Goal: Information Seeking & Learning: Compare options

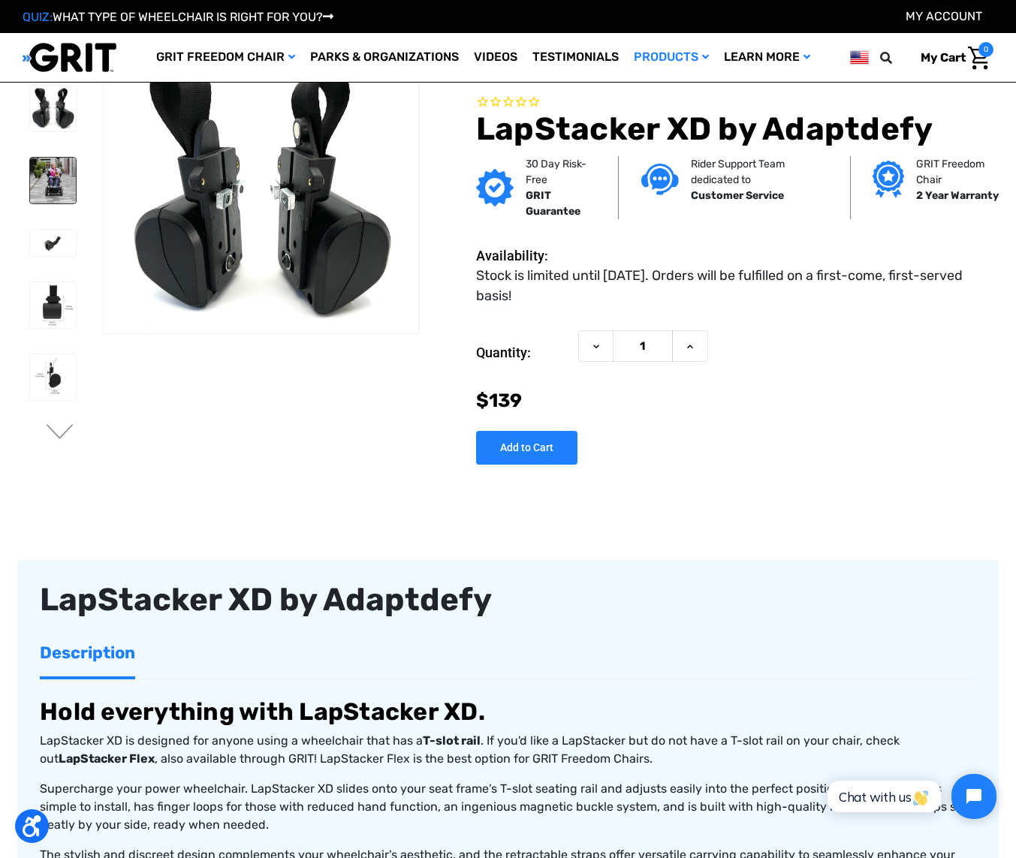
click at [30, 172] on img at bounding box center [53, 181] width 46 height 46
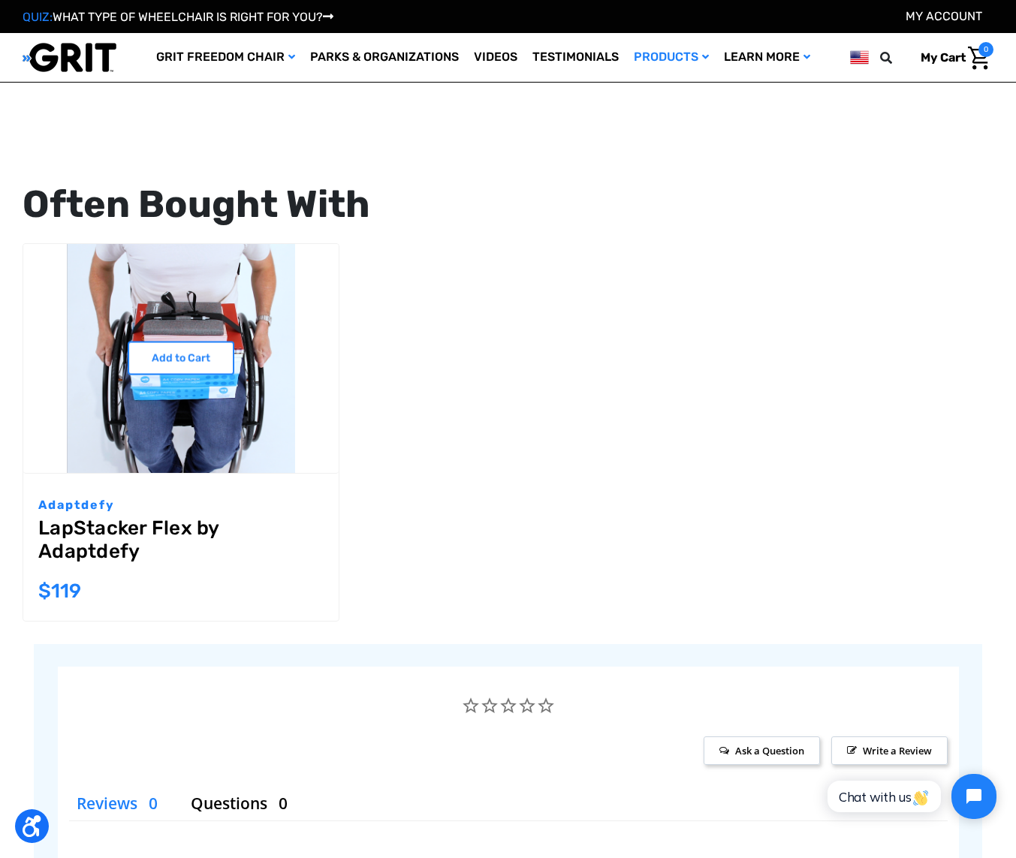
scroll to position [1864, 0]
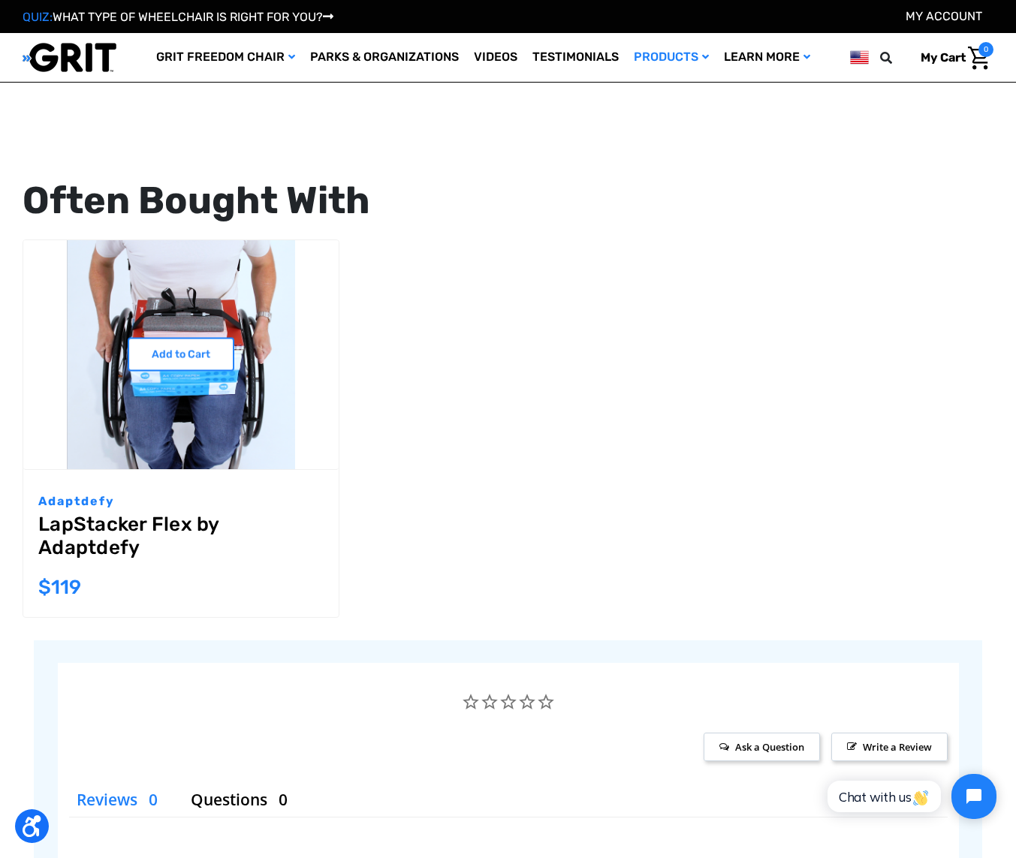
click at [90, 531] on link "LapStacker Flex by Adaptdefy" at bounding box center [180, 540] width 285 height 54
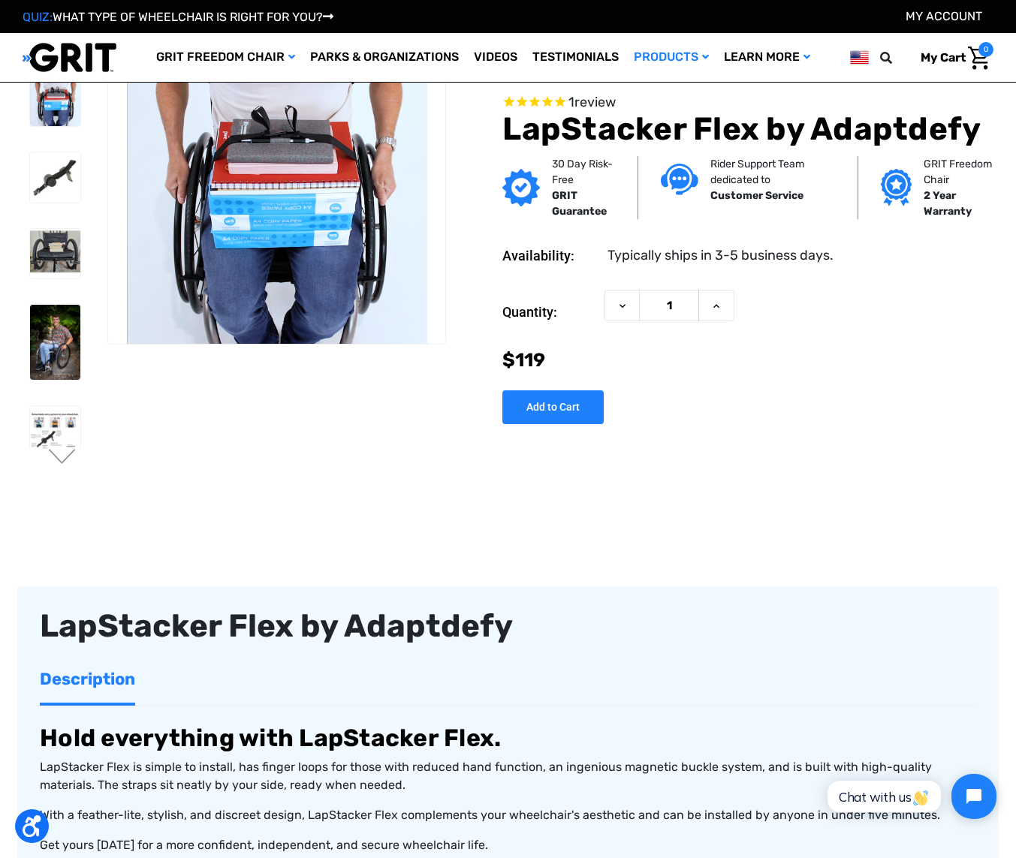
scroll to position [8, 0]
click at [38, 359] on img at bounding box center [55, 343] width 50 height 75
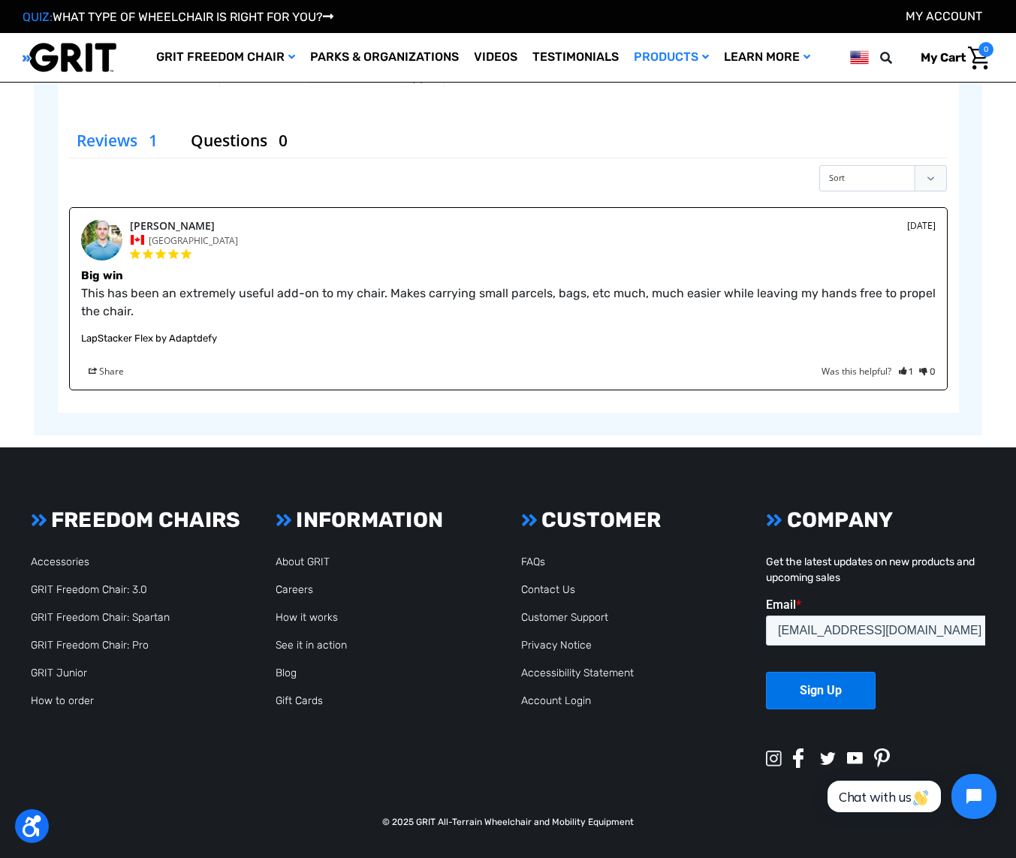
scroll to position [2315, 0]
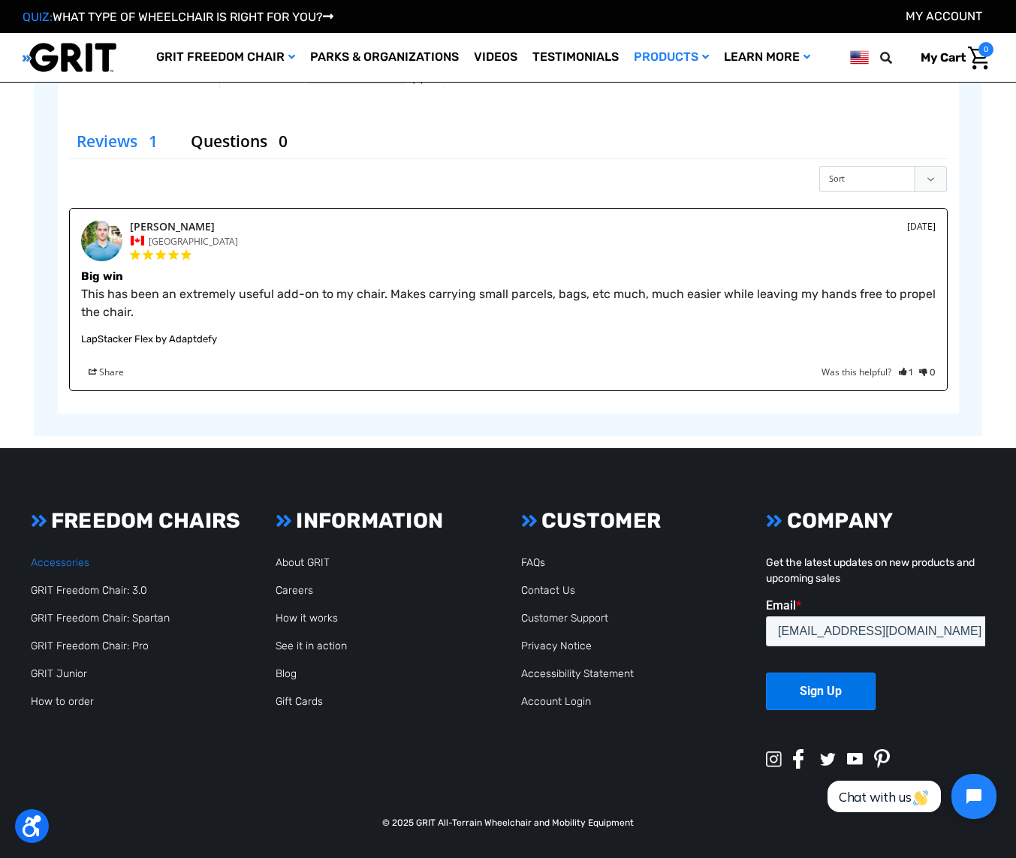
click at [50, 563] on link "Accessories" at bounding box center [60, 562] width 59 height 13
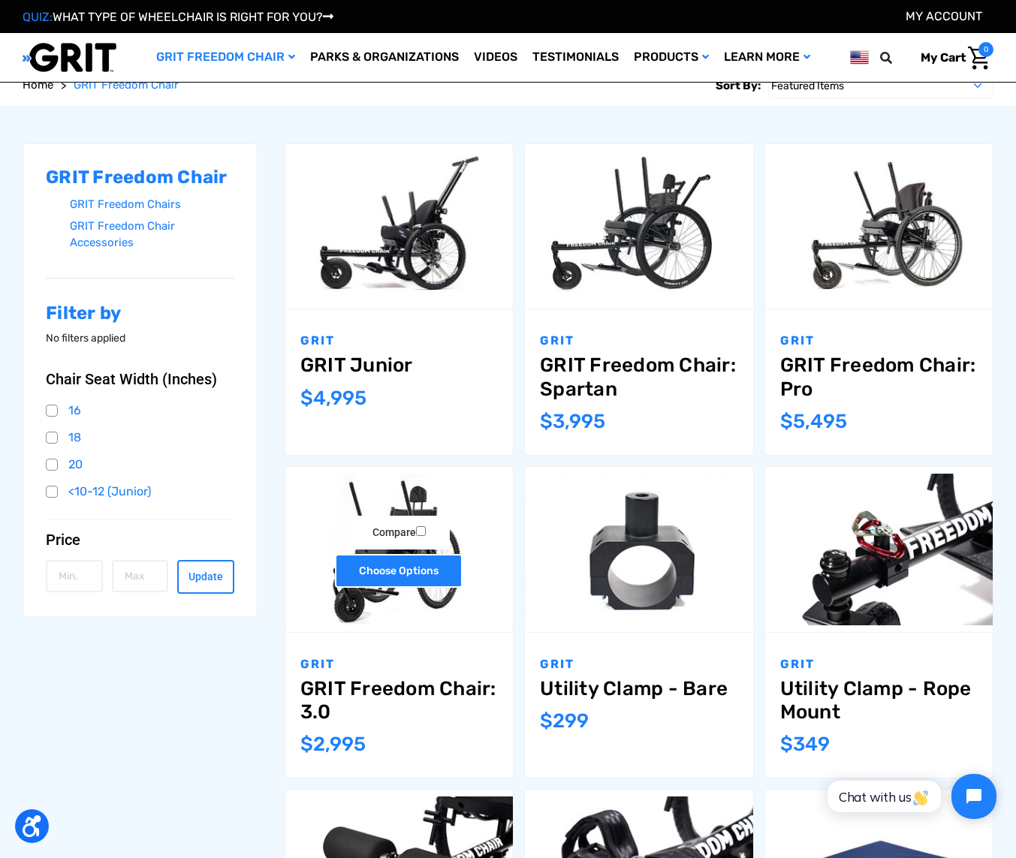
click at [394, 573] on link "Choose Options" at bounding box center [399, 571] width 128 height 34
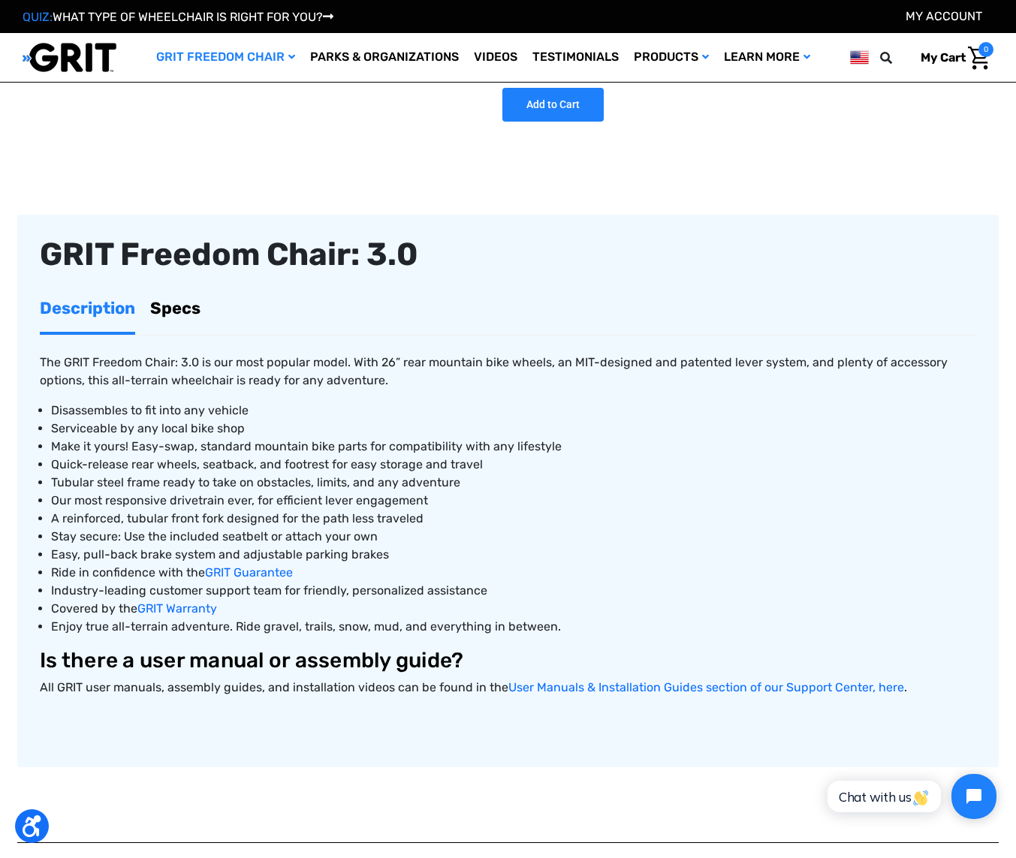
scroll to position [342, 0]
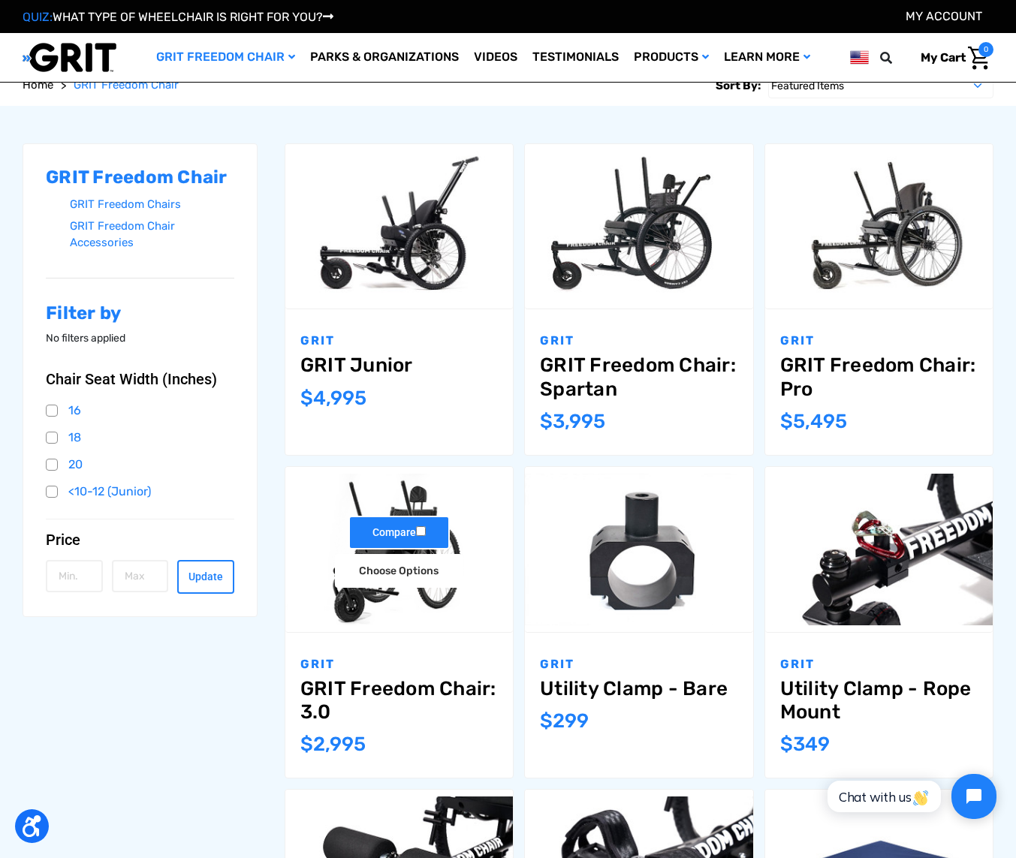
click at [397, 537] on label "Compare" at bounding box center [398, 533] width 101 height 34
click at [416, 536] on input "Compare" at bounding box center [421, 531] width 10 height 10
checkbox input "true"
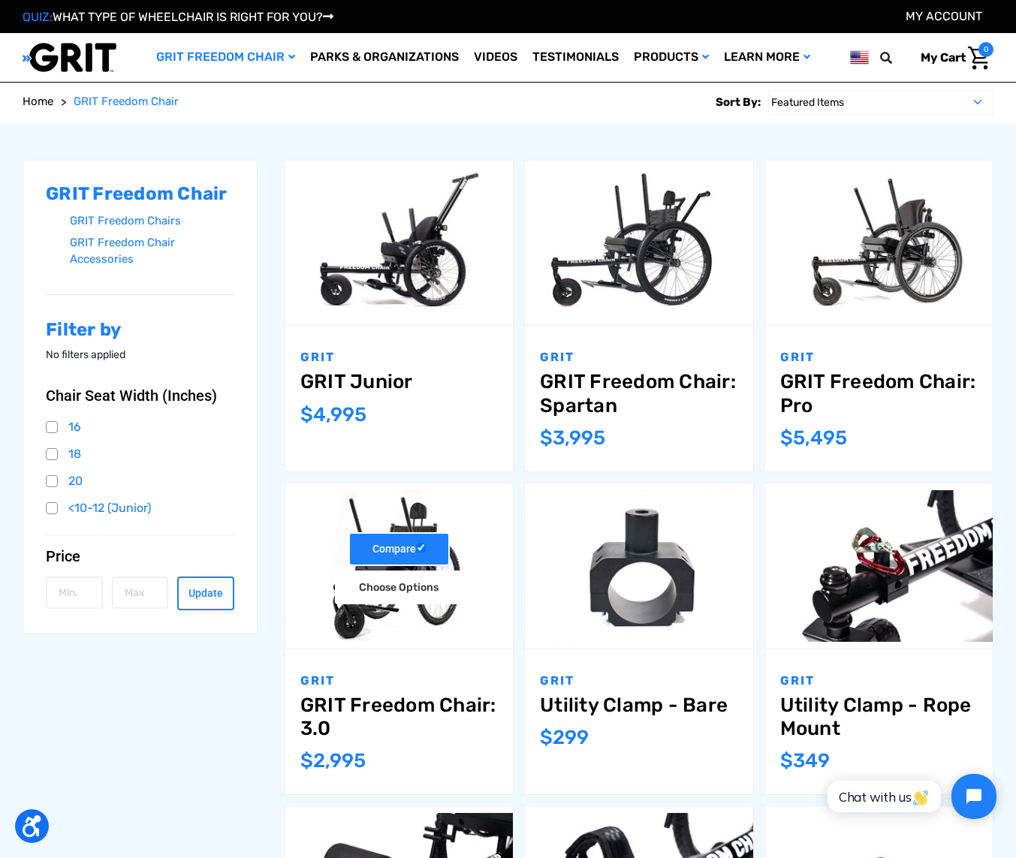
scroll to position [131, 0]
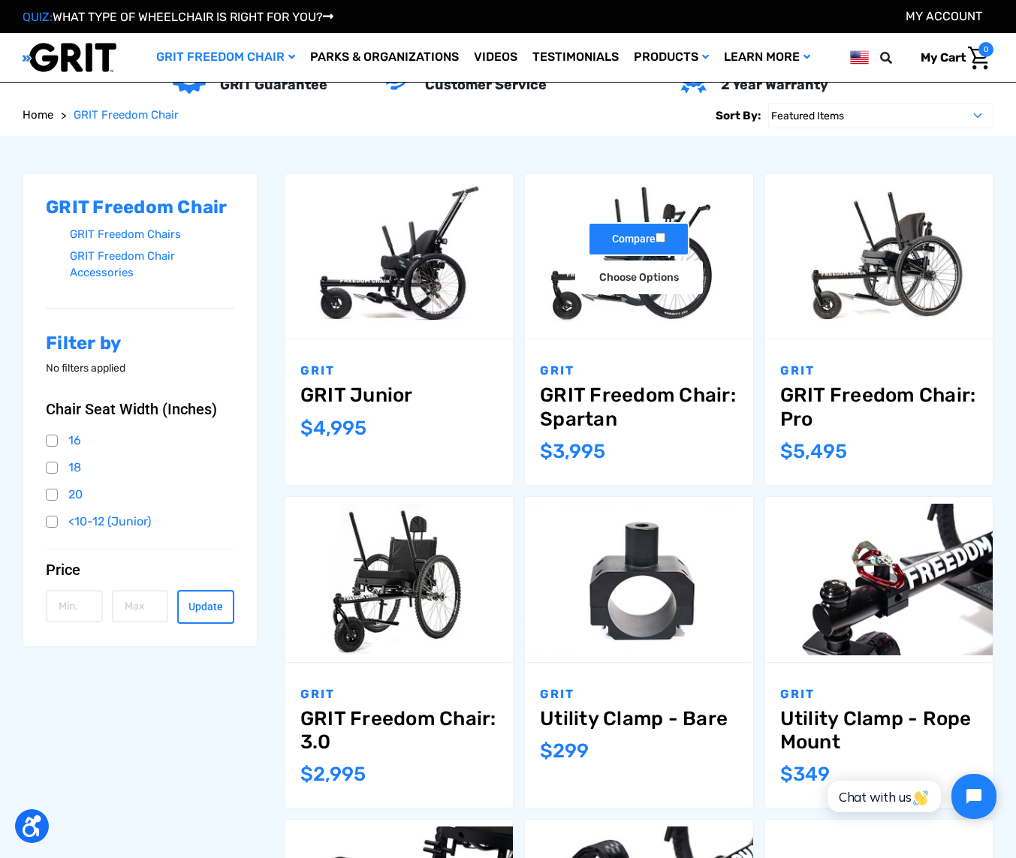
click at [626, 242] on label "Compare" at bounding box center [638, 239] width 101 height 34
click at [656, 242] on input "Compare" at bounding box center [661, 238] width 10 height 10
checkbox input "true"
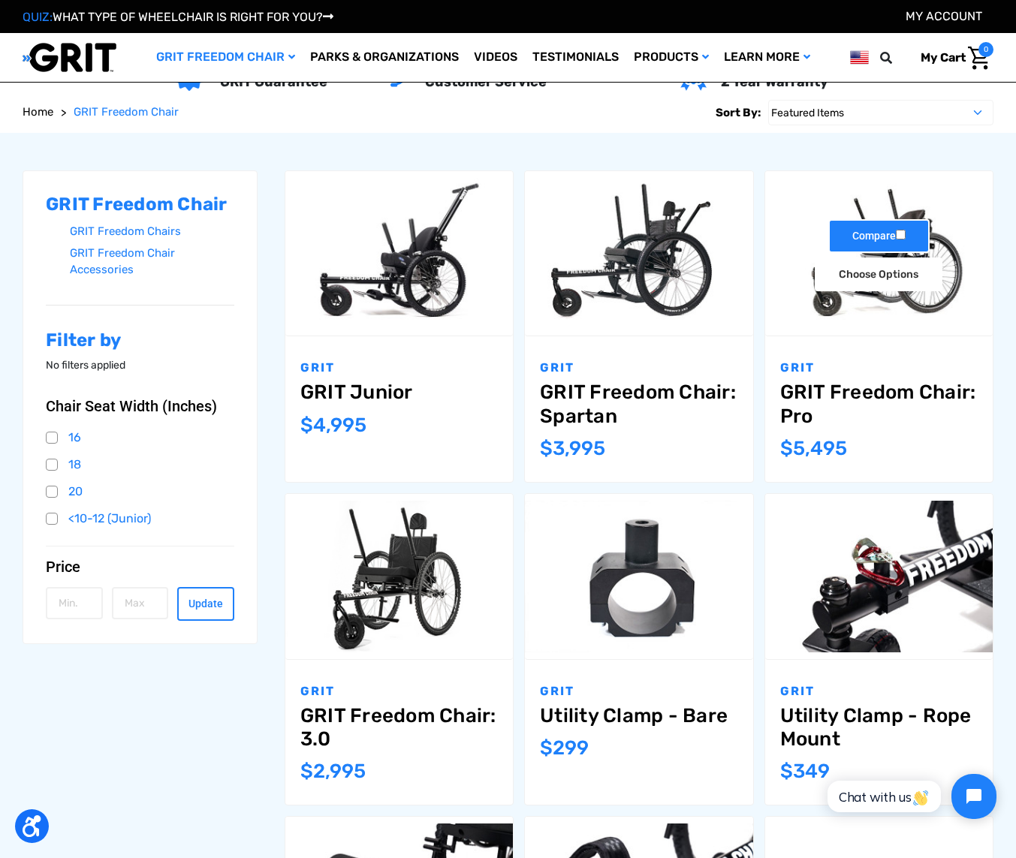
click at [870, 237] on label "Compare" at bounding box center [878, 236] width 101 height 34
click at [896, 237] on input "Compare" at bounding box center [901, 235] width 10 height 10
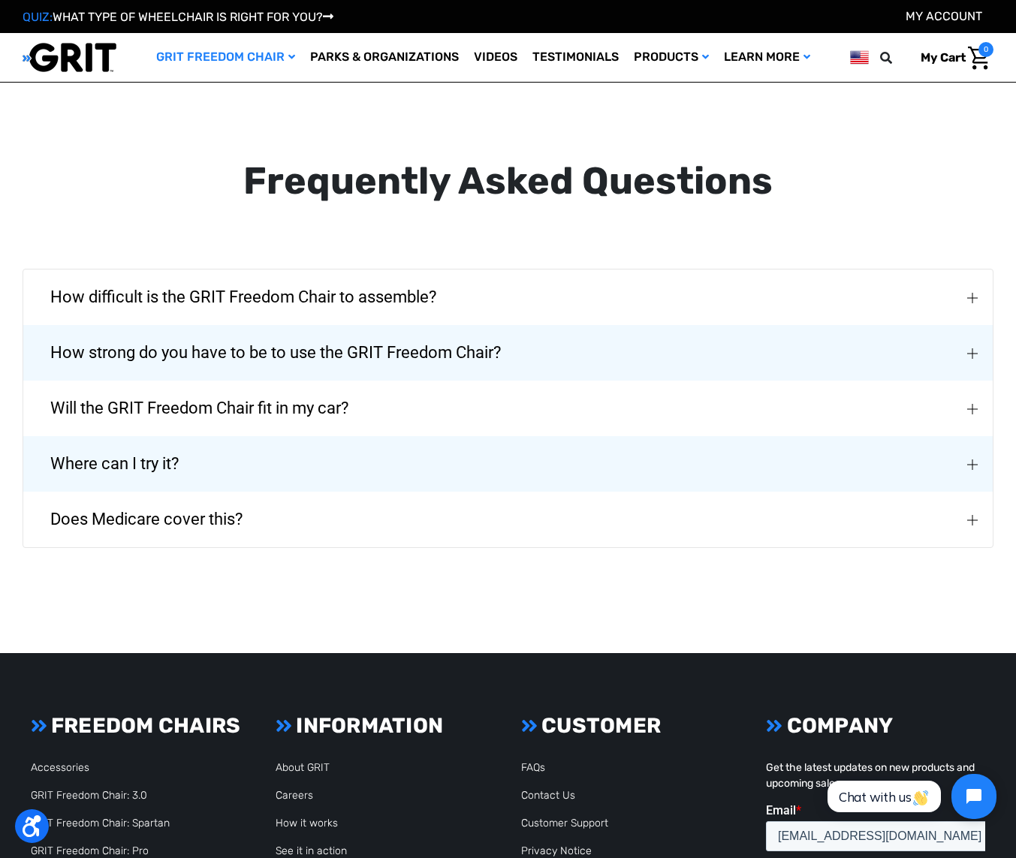
scroll to position [2191, 0]
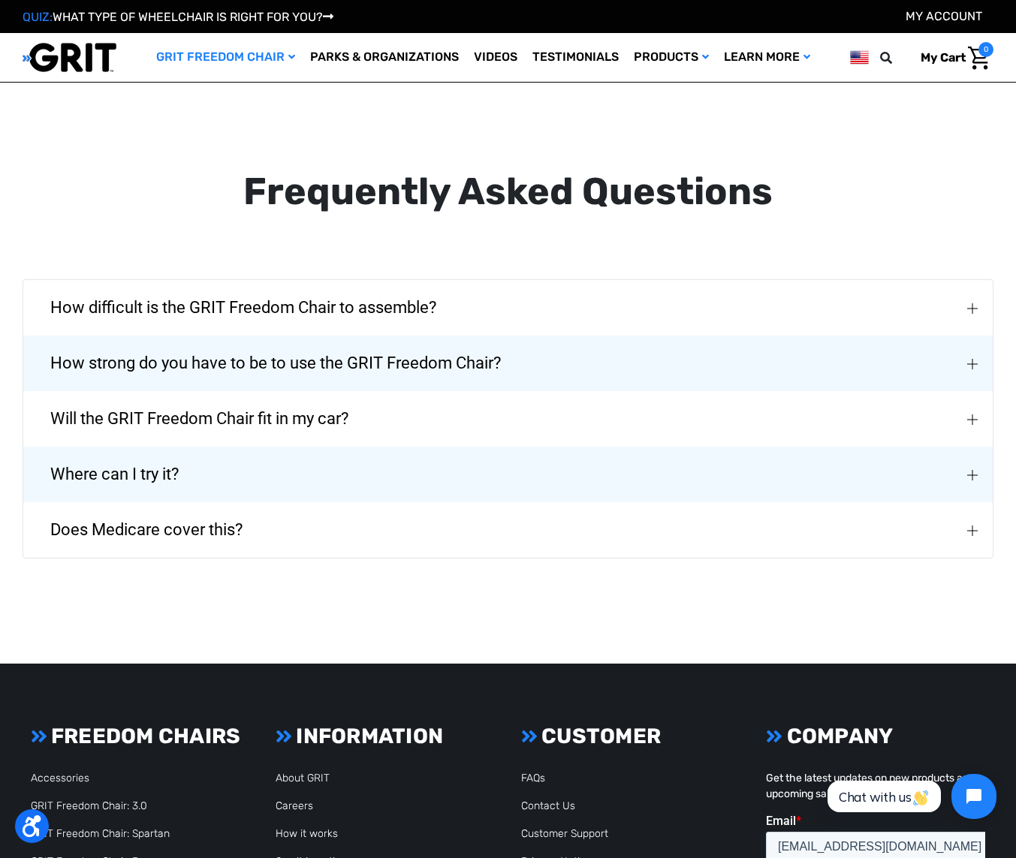
click at [484, 502] on button "Does Medicare cover this?" at bounding box center [508, 530] width 970 height 56
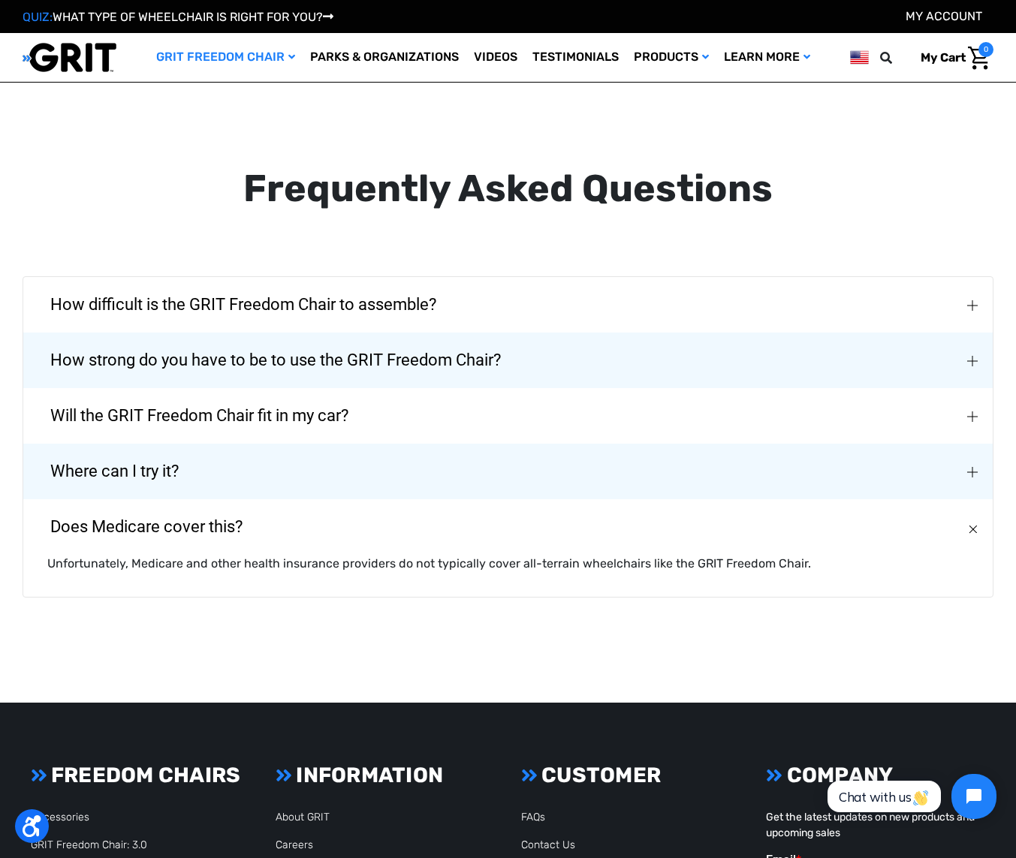
click at [490, 408] on button "Will the GRIT Freedom Chair fit in my car?" at bounding box center [508, 416] width 970 height 56
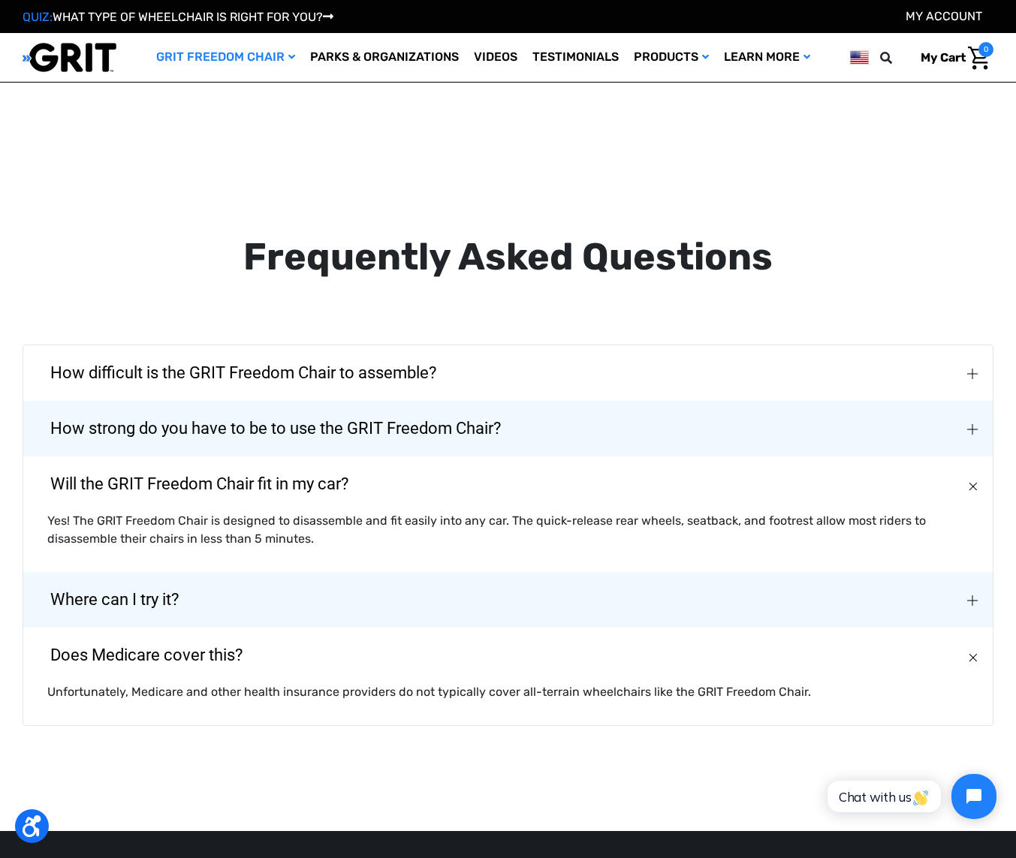
scroll to position [2116, 0]
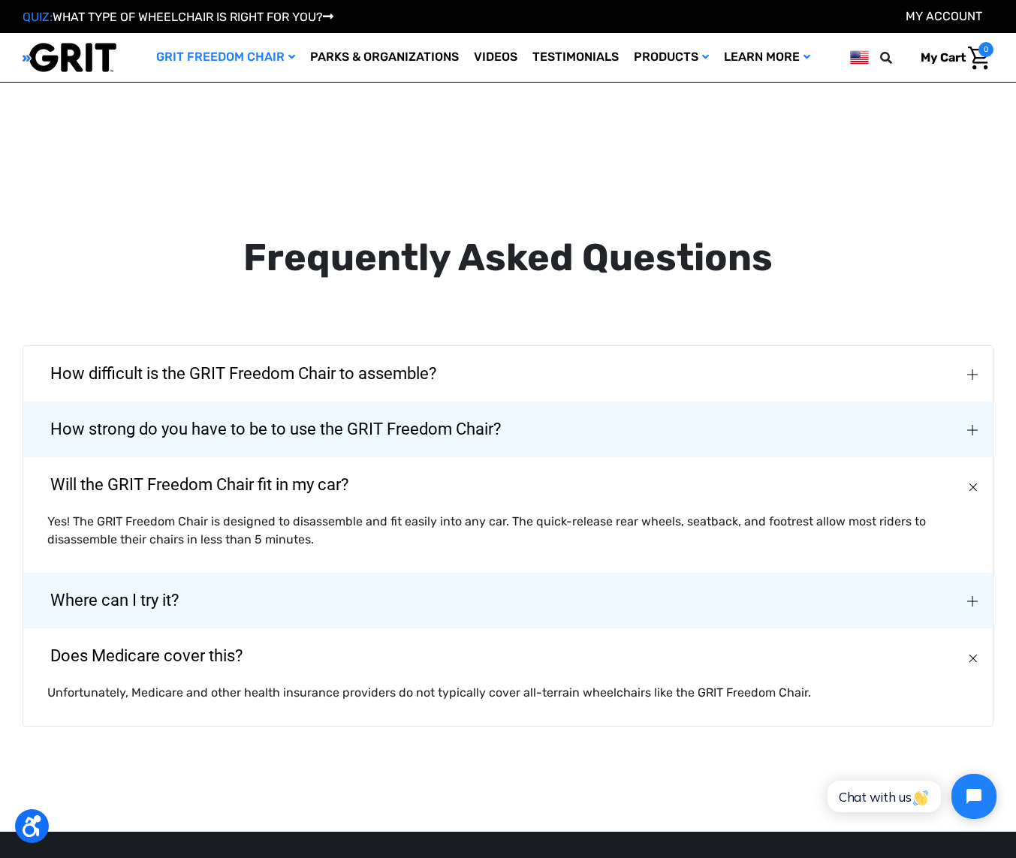
click at [515, 403] on span "How strong do you have to be to use the GRIT Freedom Chair?" at bounding box center [276, 430] width 496 height 54
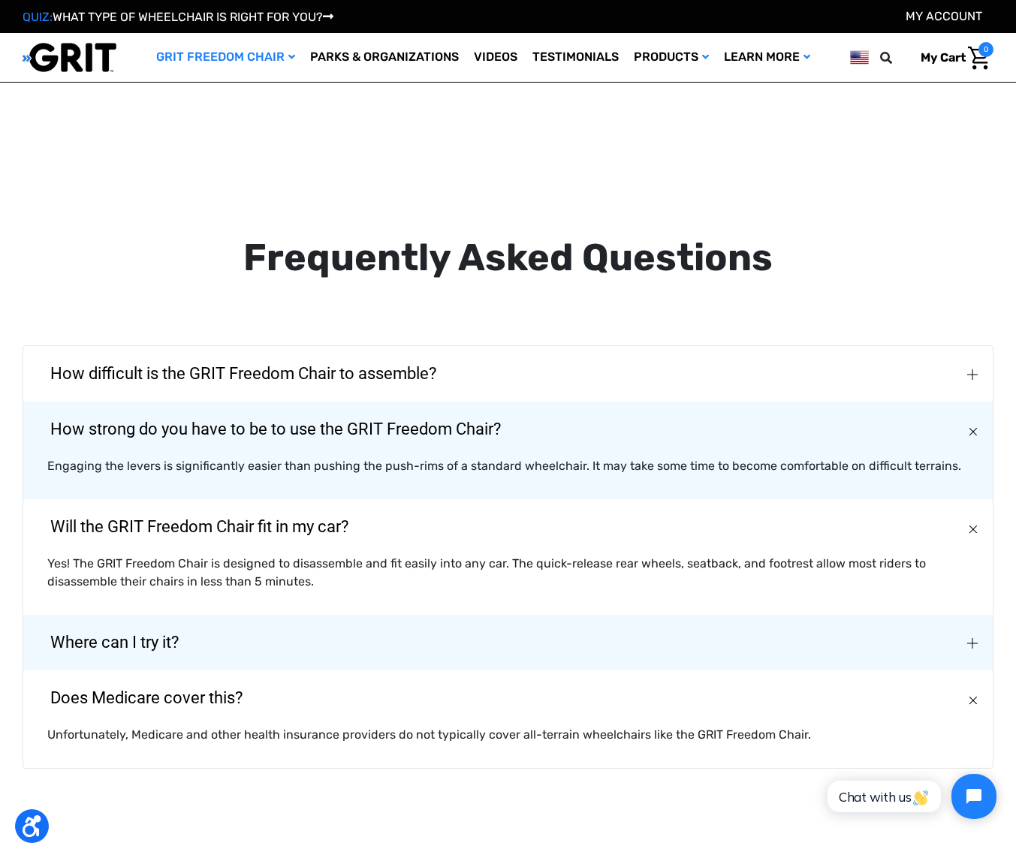
click at [496, 363] on button "How difficult is the GRIT Freedom Chair to assemble?" at bounding box center [508, 374] width 970 height 56
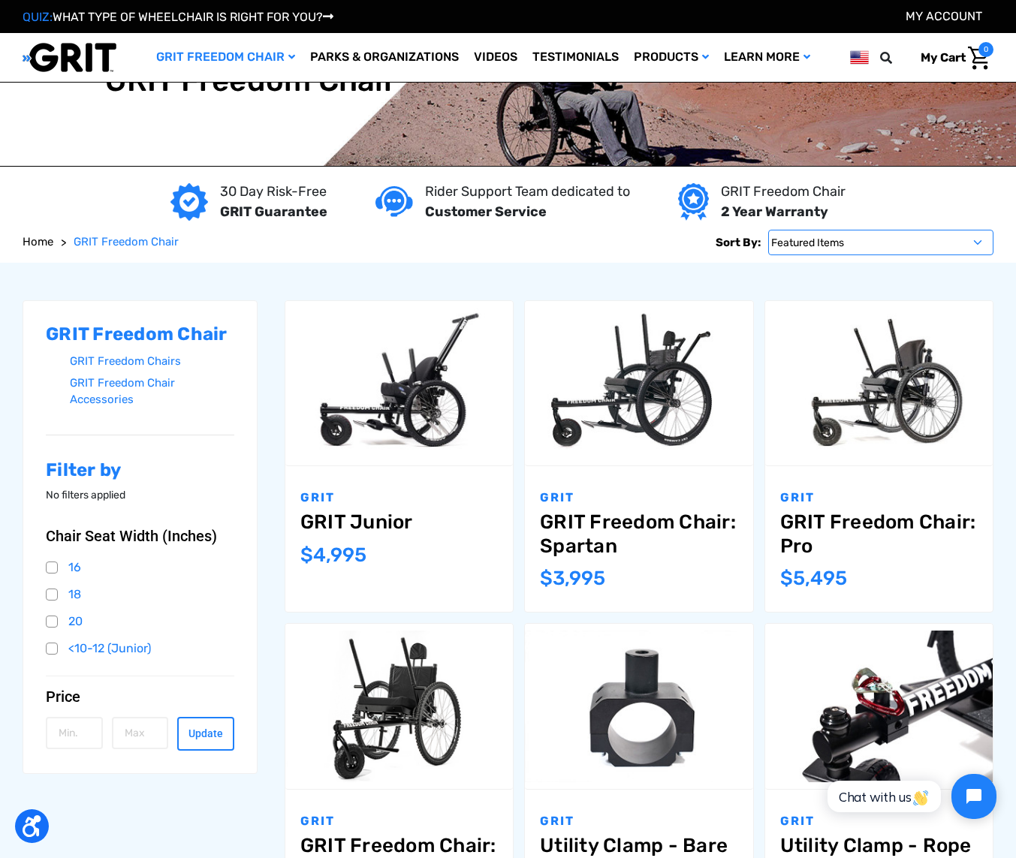
scroll to position [41, 0]
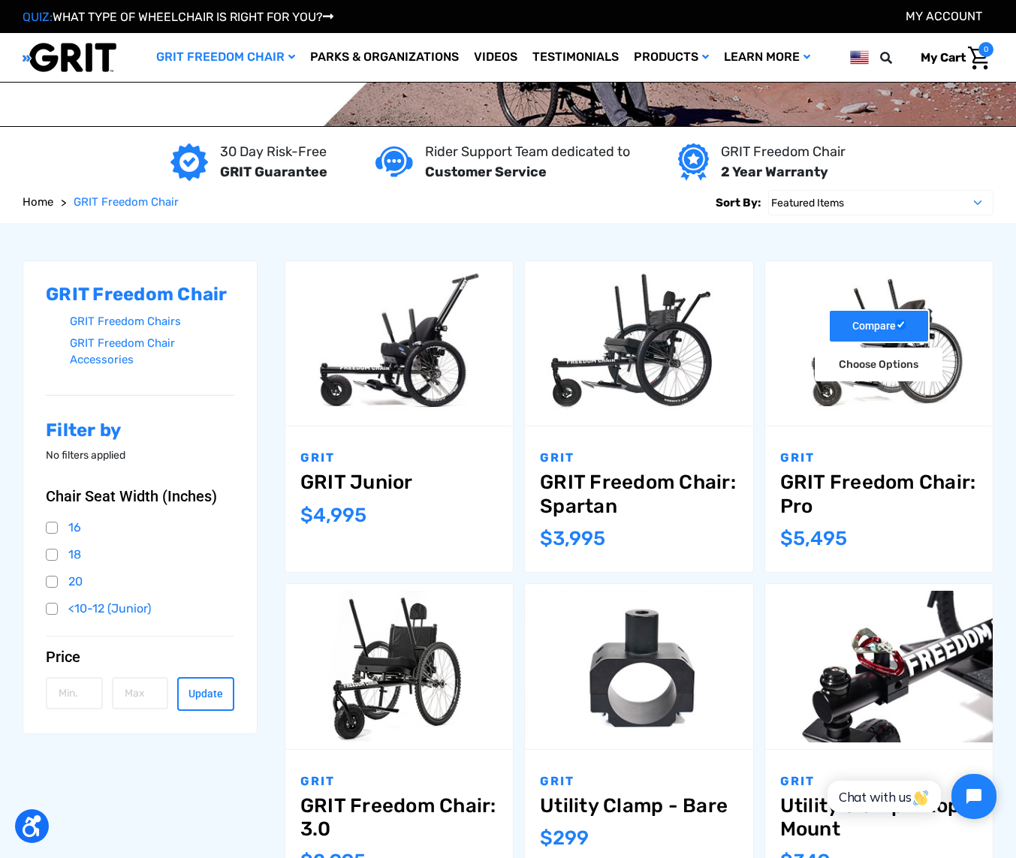
click at [897, 329] on input "Compare" at bounding box center [901, 325] width 10 height 10
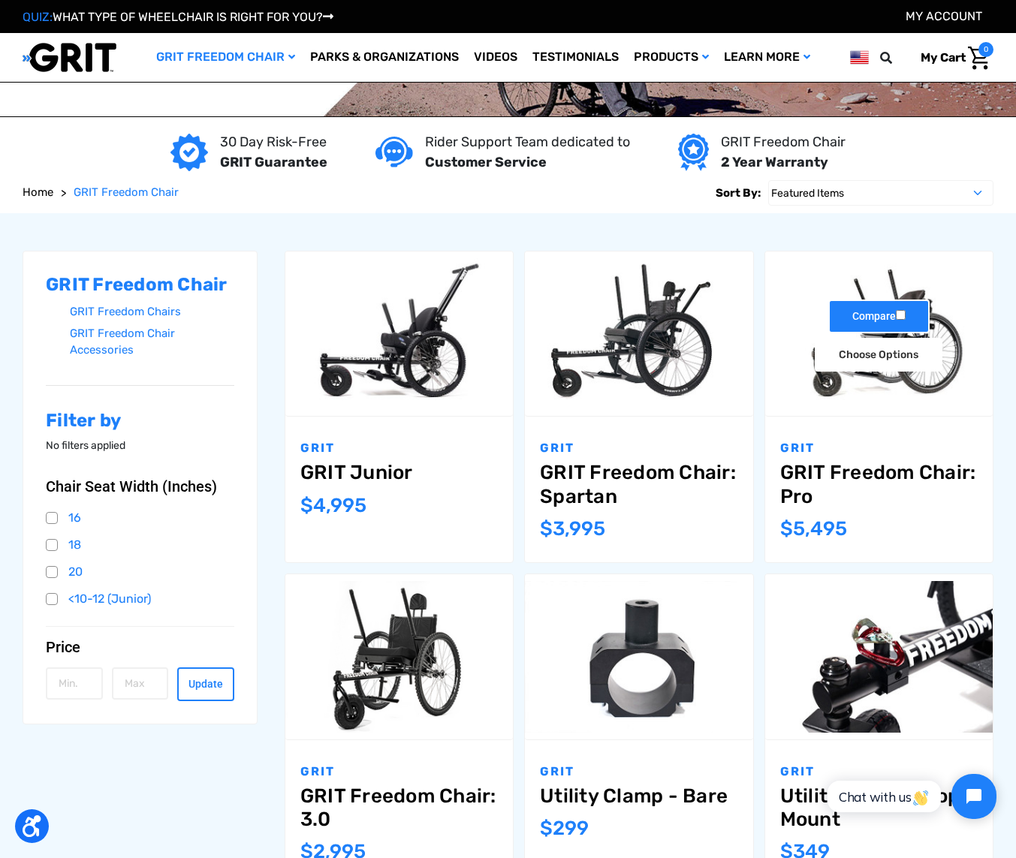
click at [882, 333] on label "Compare" at bounding box center [878, 317] width 101 height 34
click at [896, 320] on input "Compare" at bounding box center [901, 315] width 10 height 10
checkbox input "true"
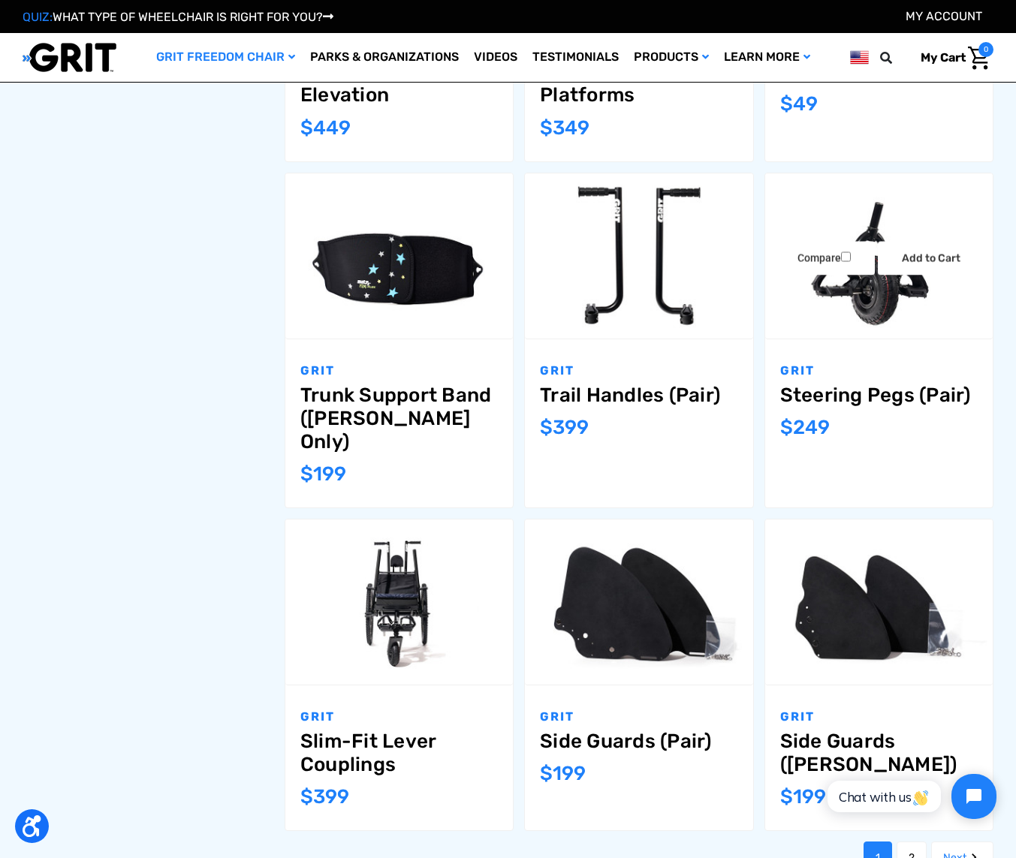
scroll to position [1103, 0]
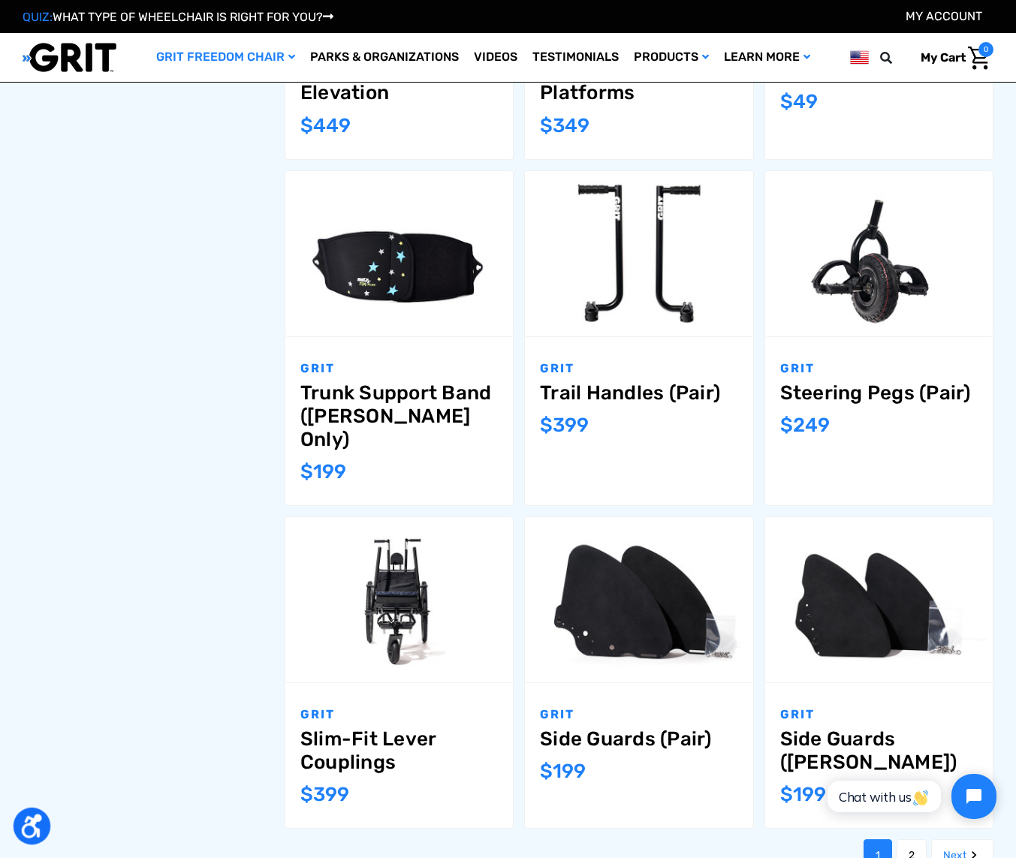
click at [35, 825] on icon "Open accessiBe: accessibility options, statement and help" at bounding box center [32, 826] width 20 height 24
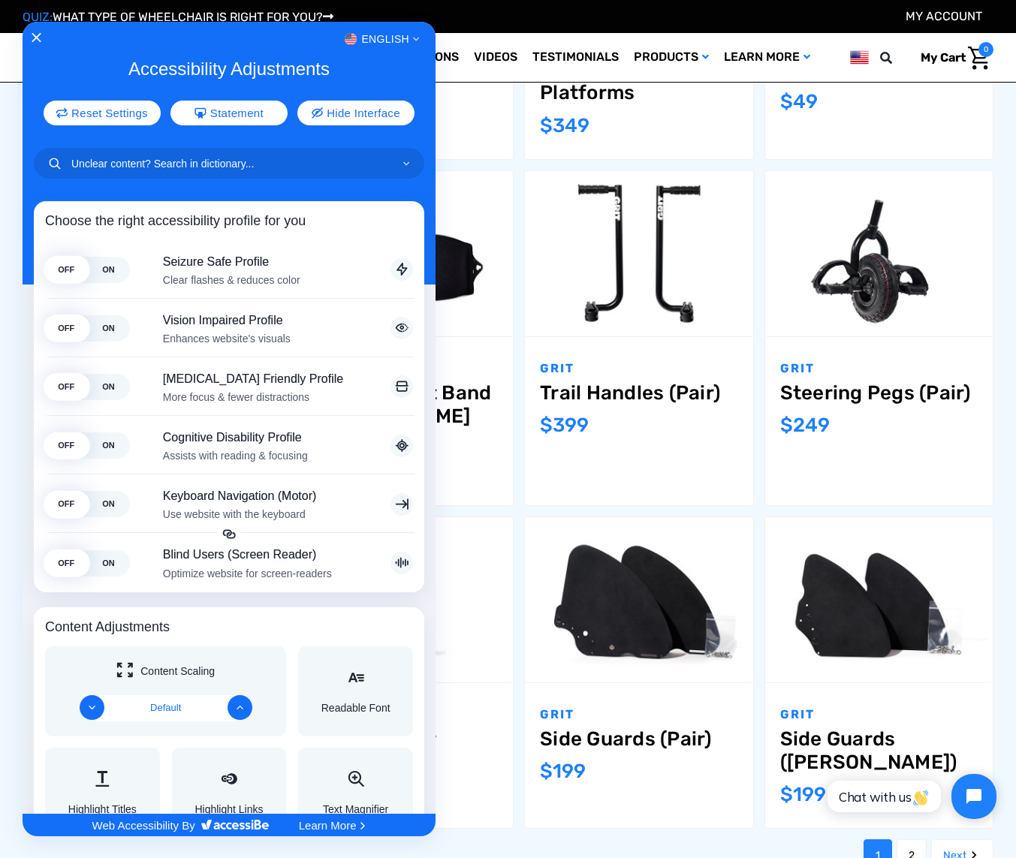
scroll to position [1102, 0]
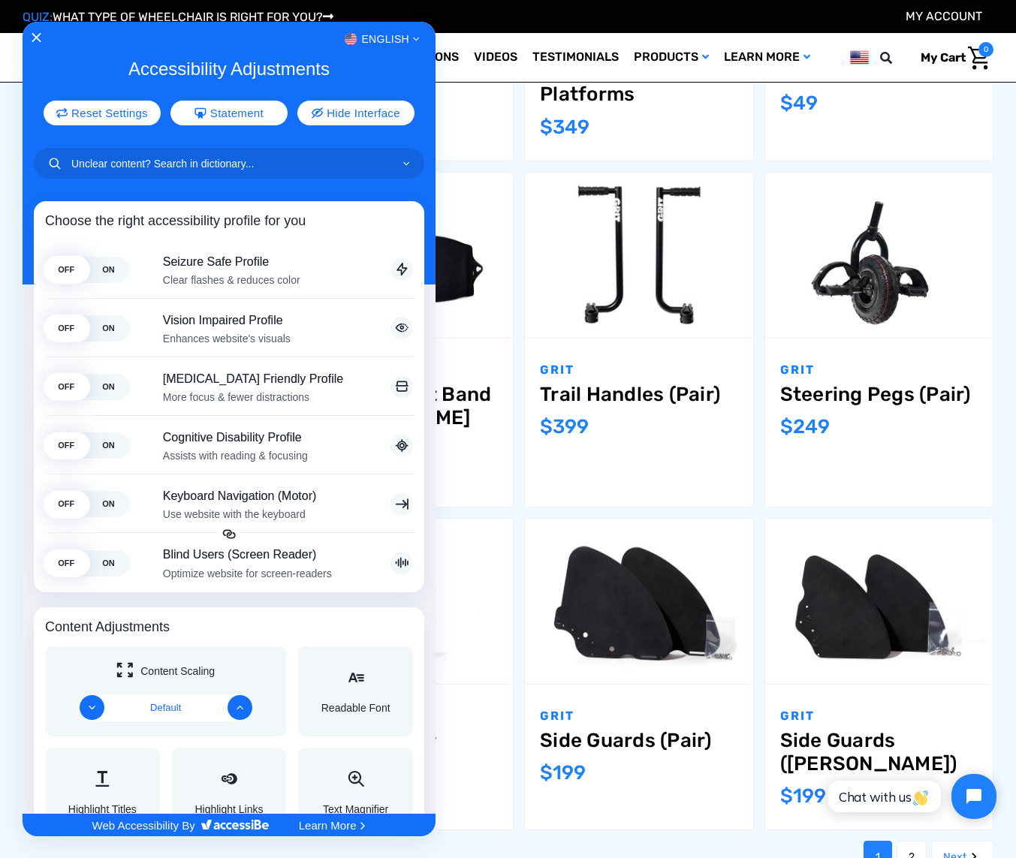
click at [521, 691] on div at bounding box center [508, 429] width 1016 height 858
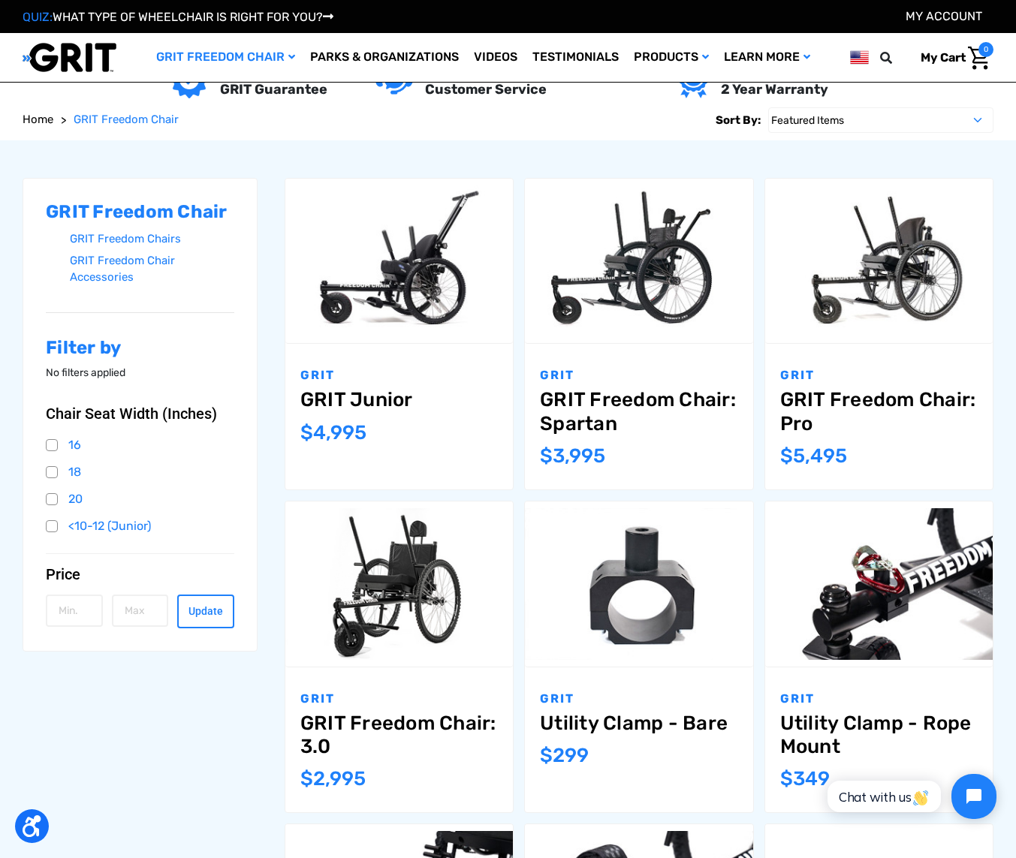
scroll to position [131, 0]
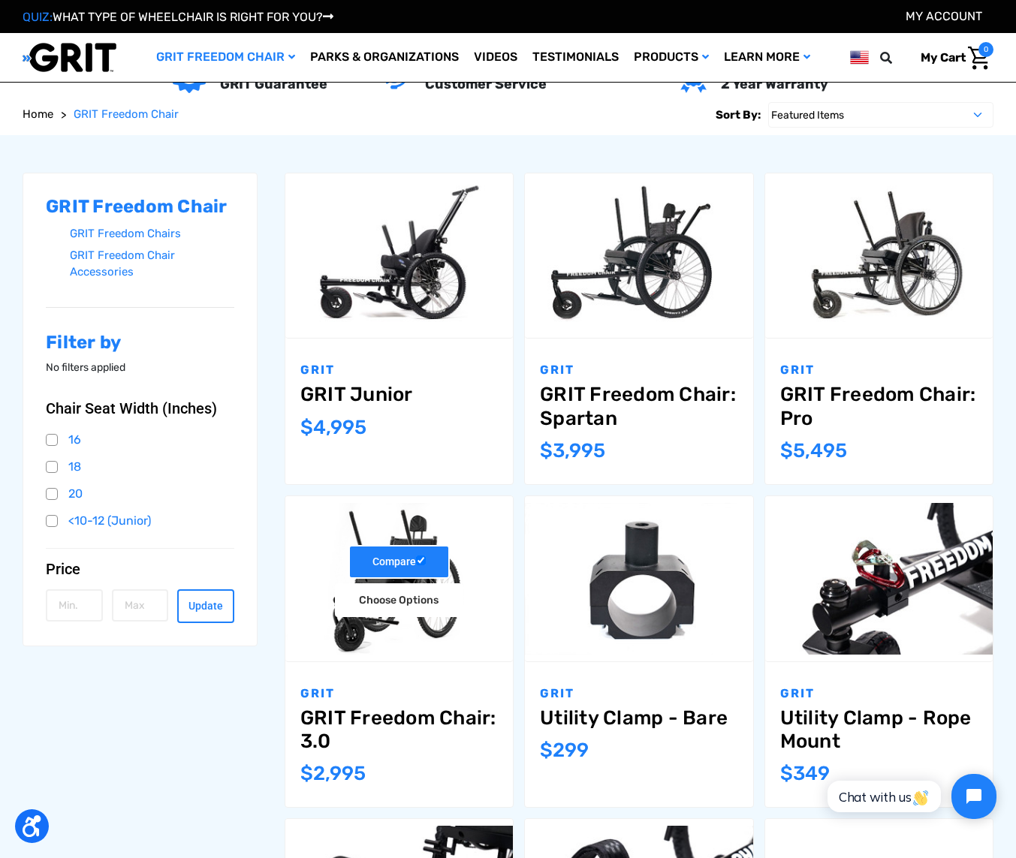
click at [418, 565] on input "Compare" at bounding box center [421, 561] width 10 height 10
checkbox input "true"
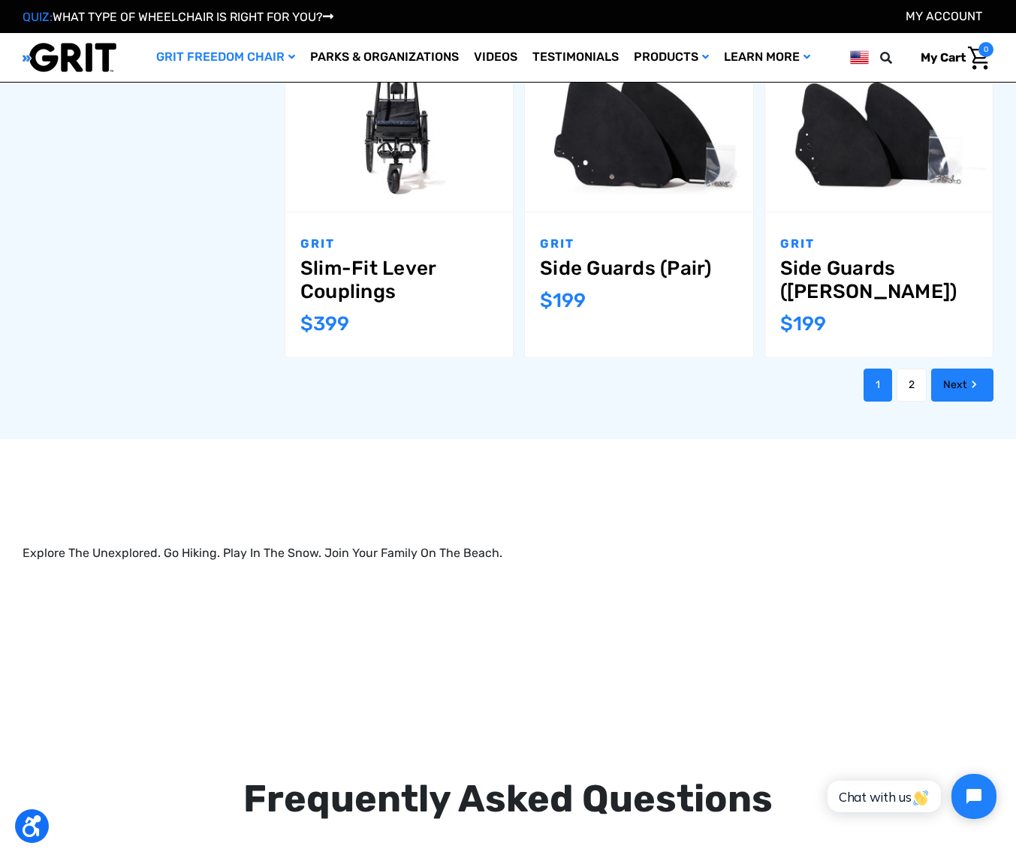
scroll to position [1579, 0]
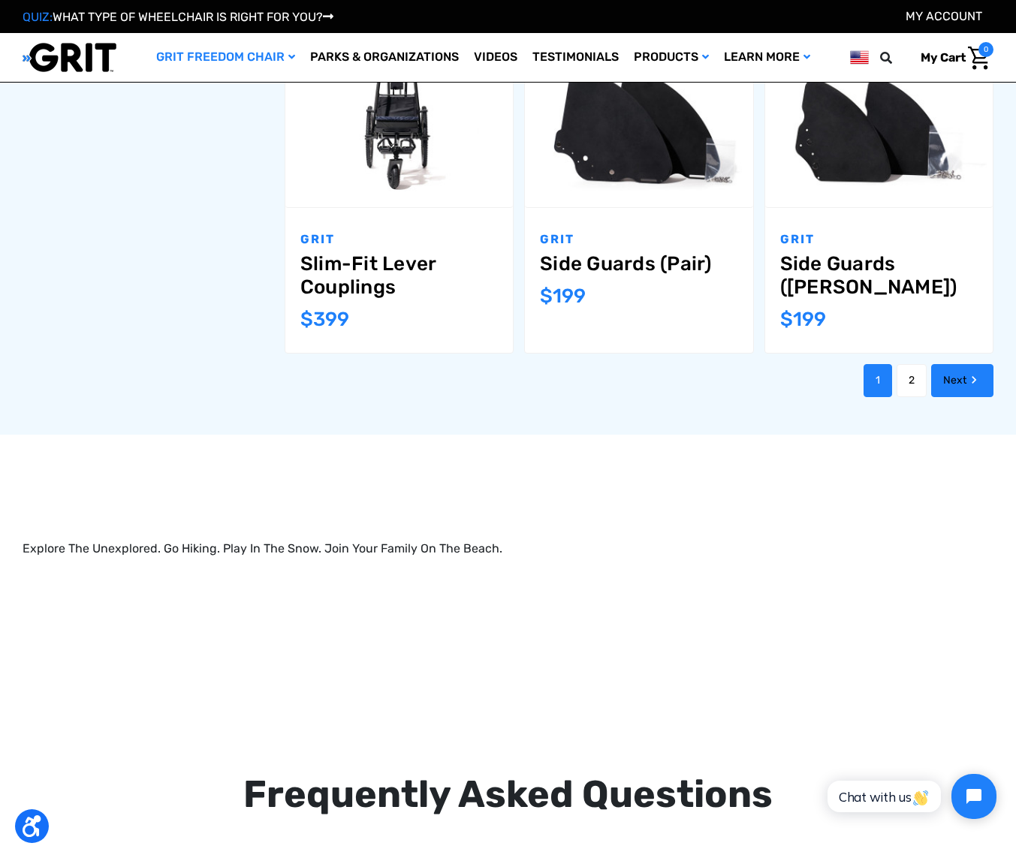
click at [958, 367] on link "Next" at bounding box center [962, 380] width 62 height 33
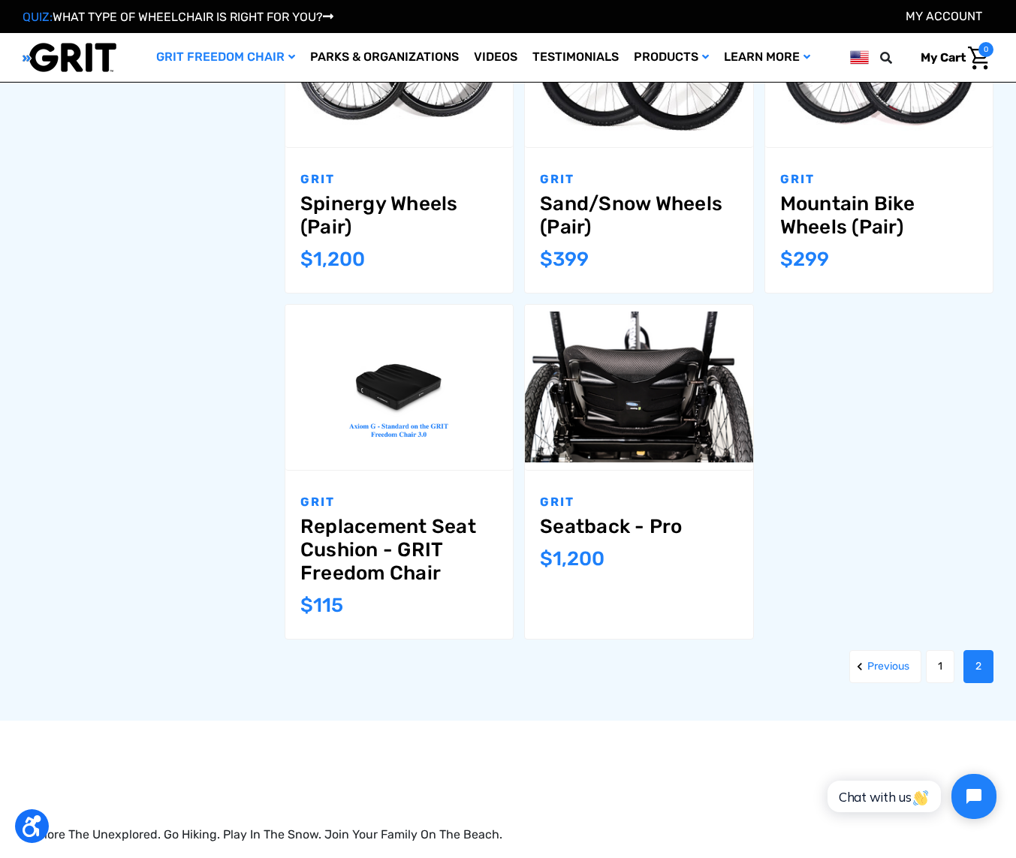
scroll to position [1289, 0]
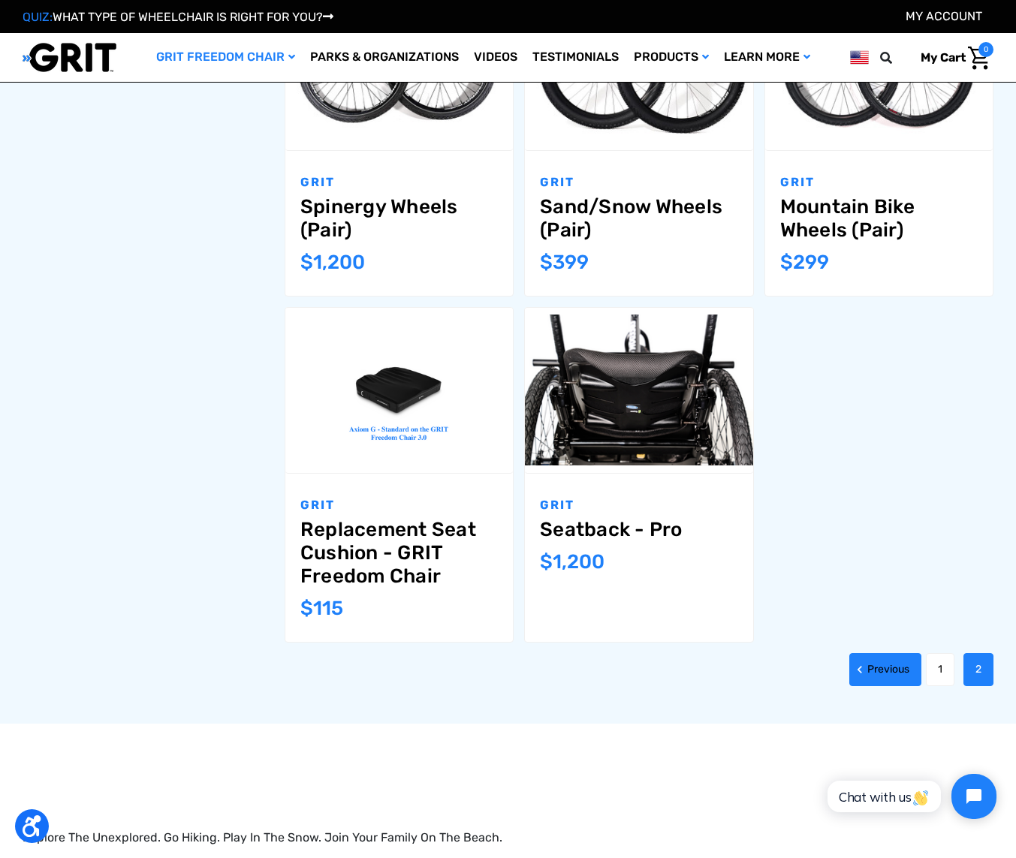
click at [882, 666] on link "Previous" at bounding box center [885, 669] width 72 height 33
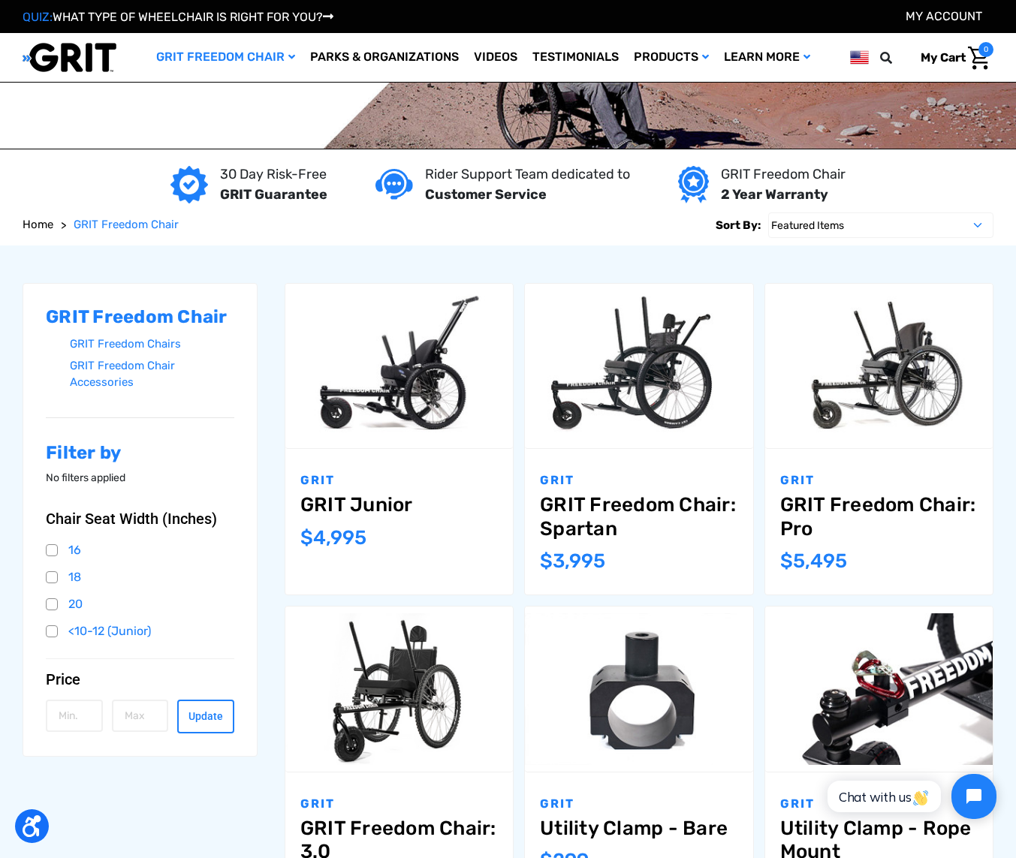
scroll to position [17, 0]
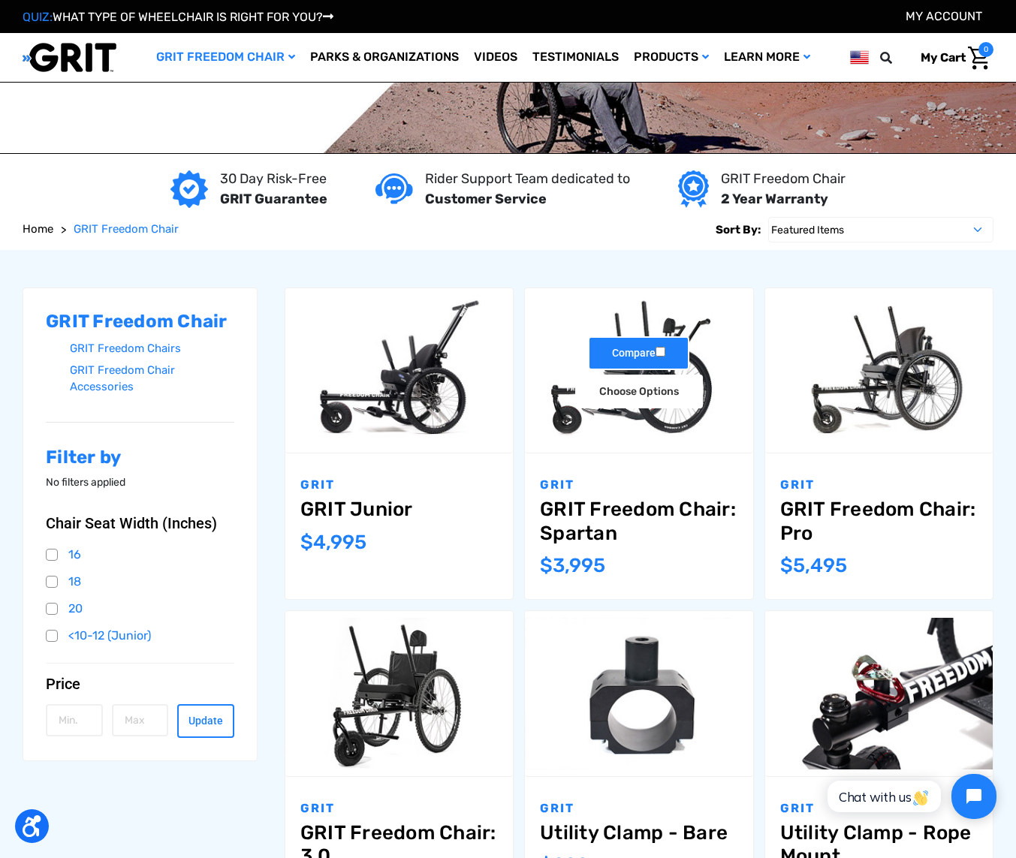
click at [662, 353] on input "Compare" at bounding box center [661, 352] width 10 height 10
checkbox input "true"
click at [701, 361] on div "Compare Choose Options" at bounding box center [639, 370] width 228 height 77
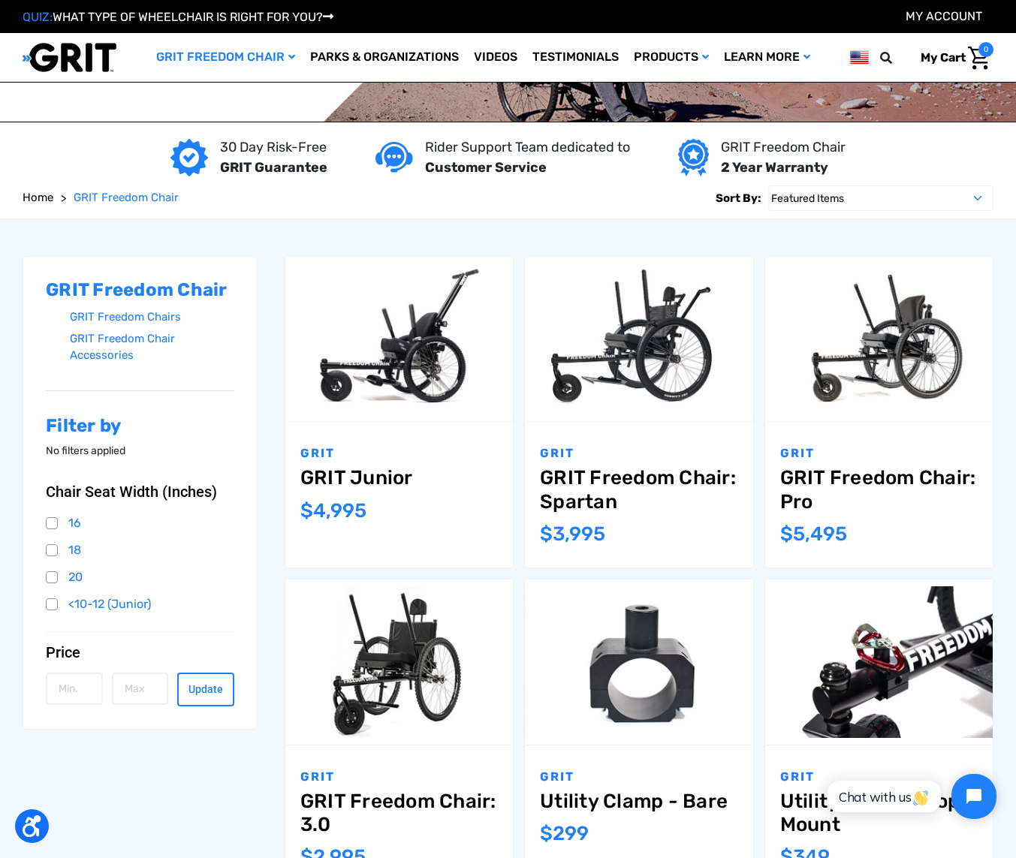
scroll to position [44, 0]
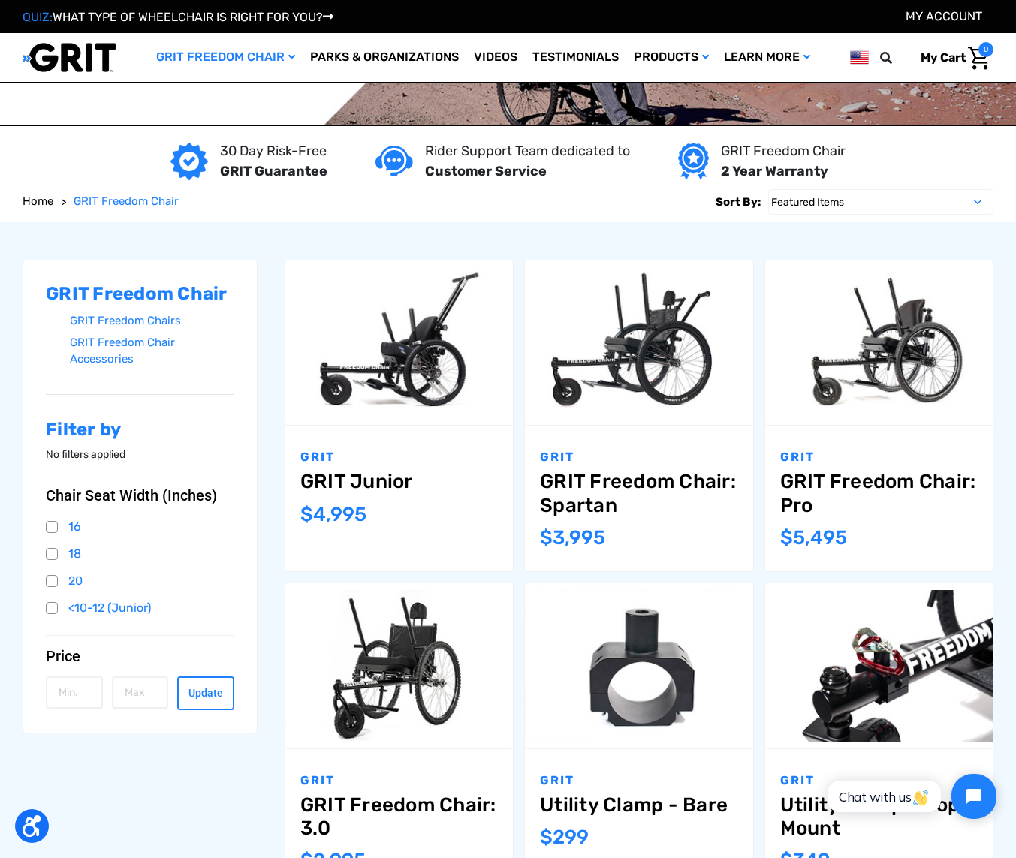
click at [578, 476] on link "GRIT Freedom Chair: Spartan" at bounding box center [639, 493] width 198 height 47
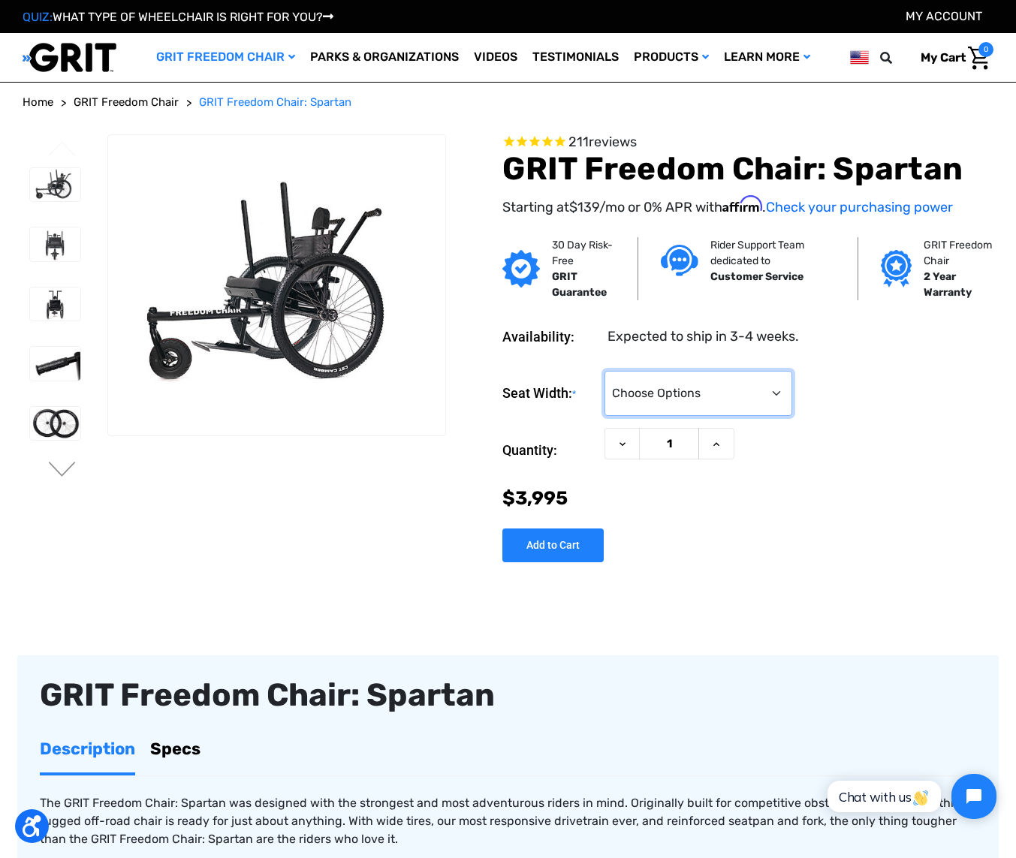
select select "325"
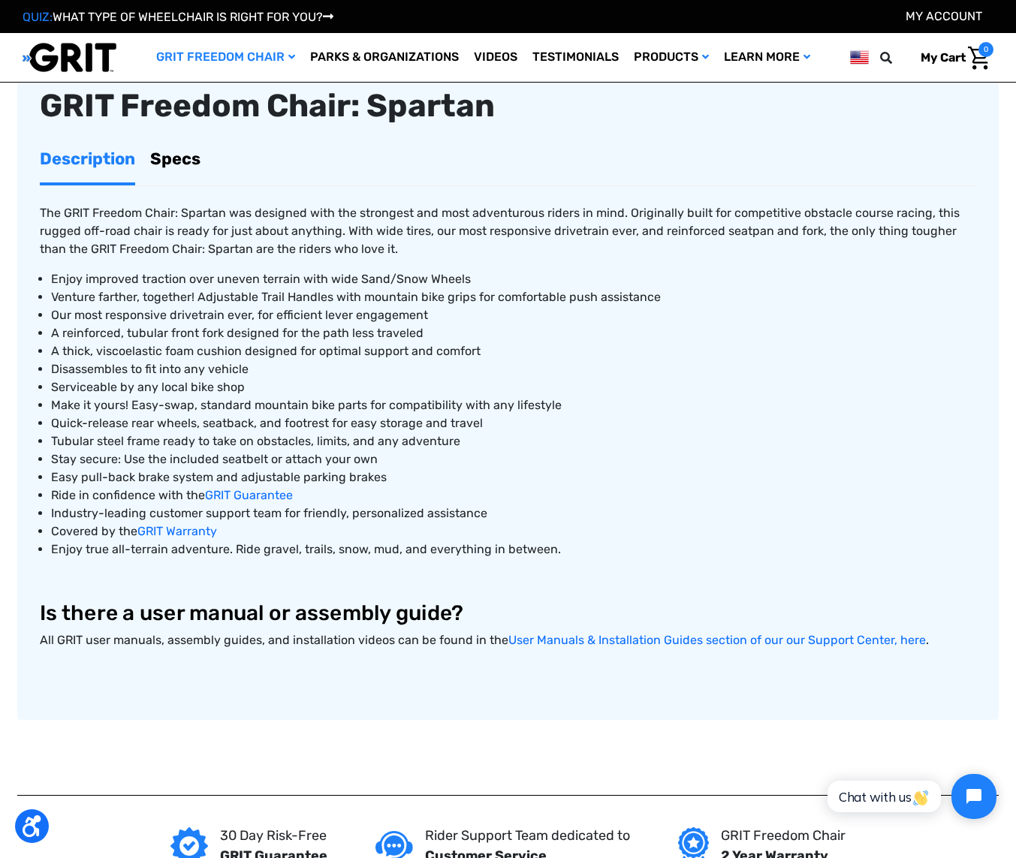
scroll to position [491, 0]
click at [175, 164] on link "Specs" at bounding box center [175, 158] width 50 height 47
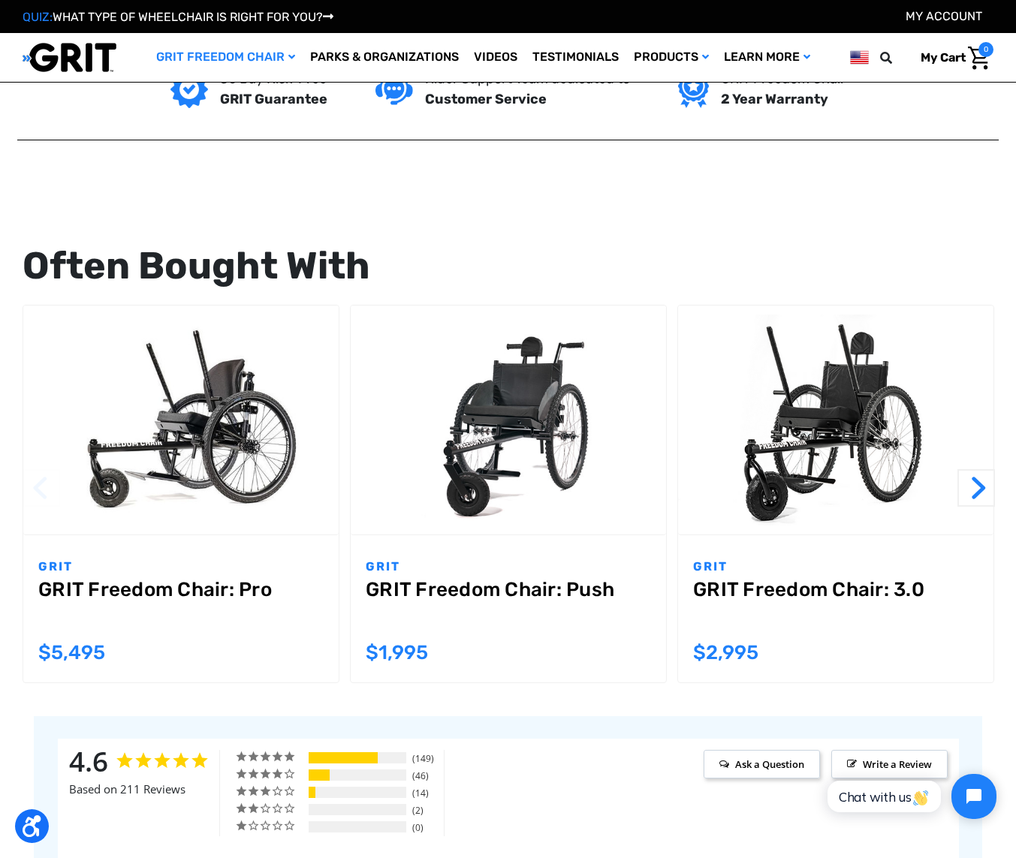
scroll to position [1485, 0]
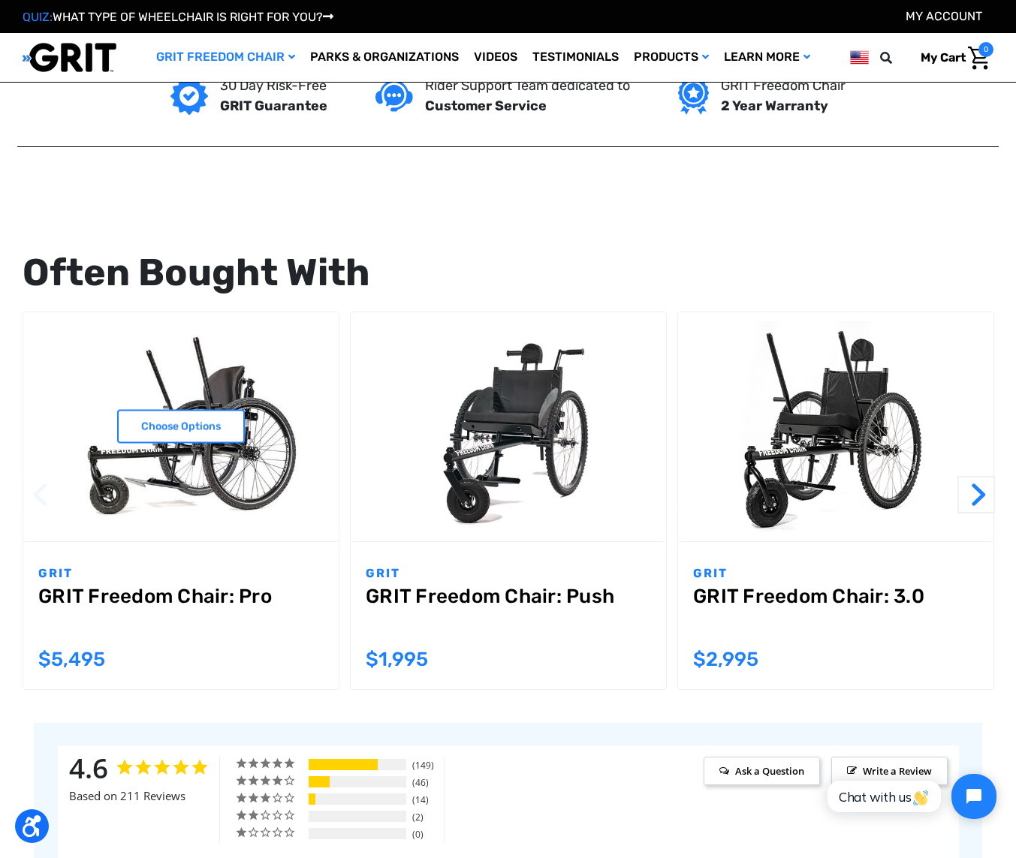
click at [225, 596] on link "GRIT Freedom Chair: Pro" at bounding box center [180, 612] width 285 height 54
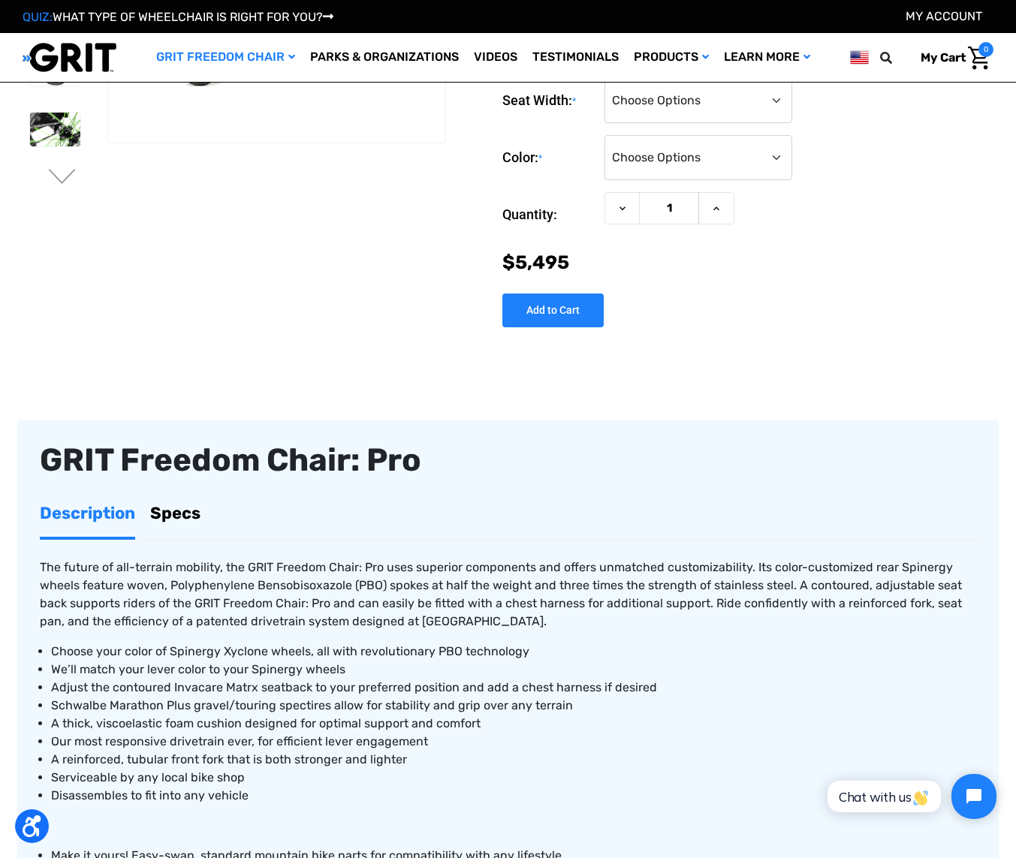
scroll to position [207, 0]
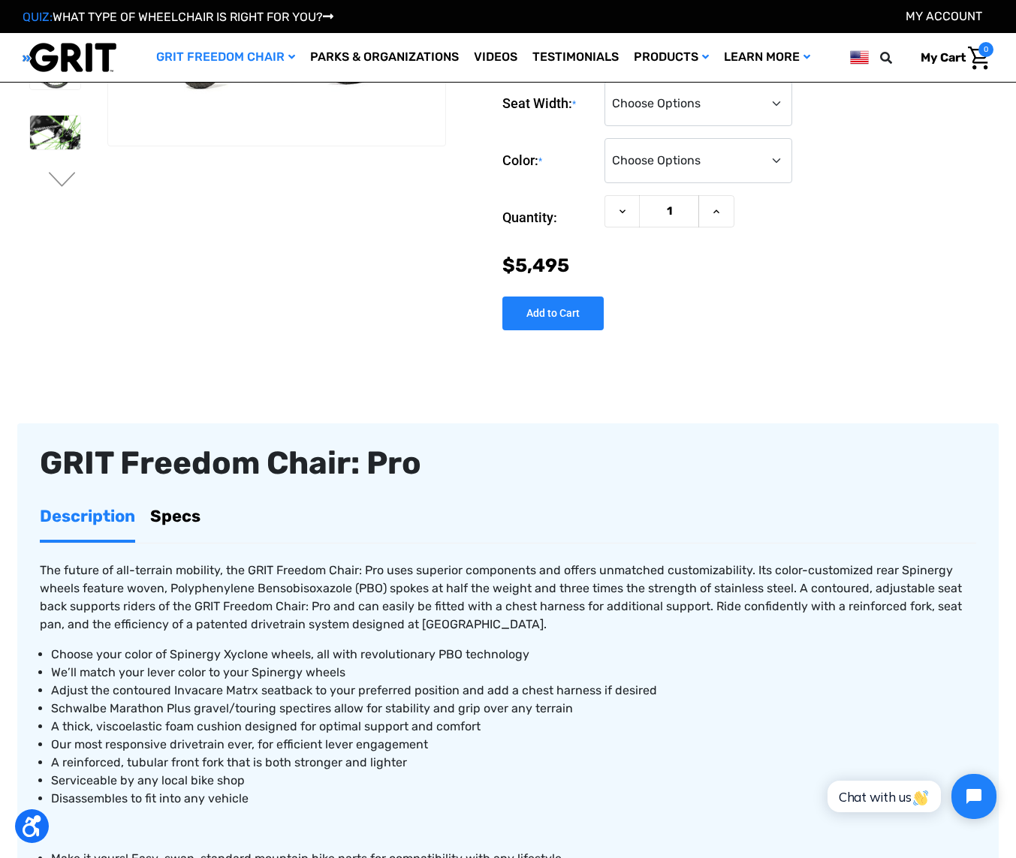
click at [179, 516] on link "Specs" at bounding box center [175, 516] width 50 height 47
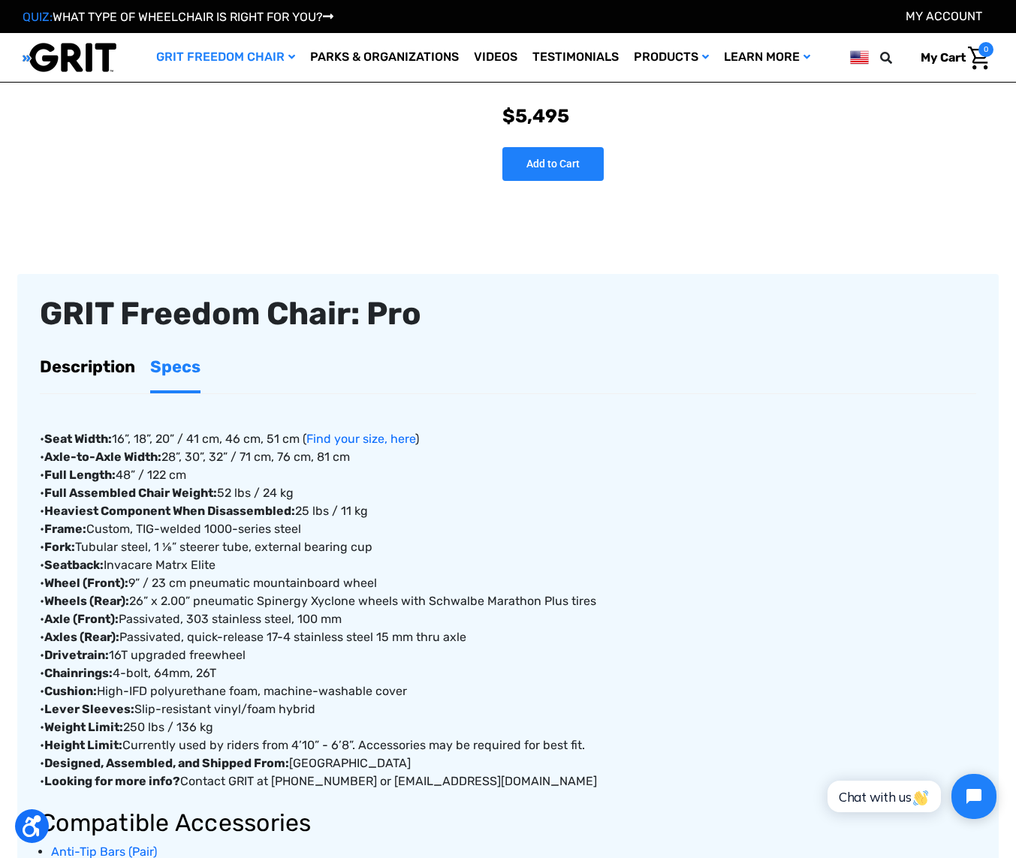
scroll to position [355, 0]
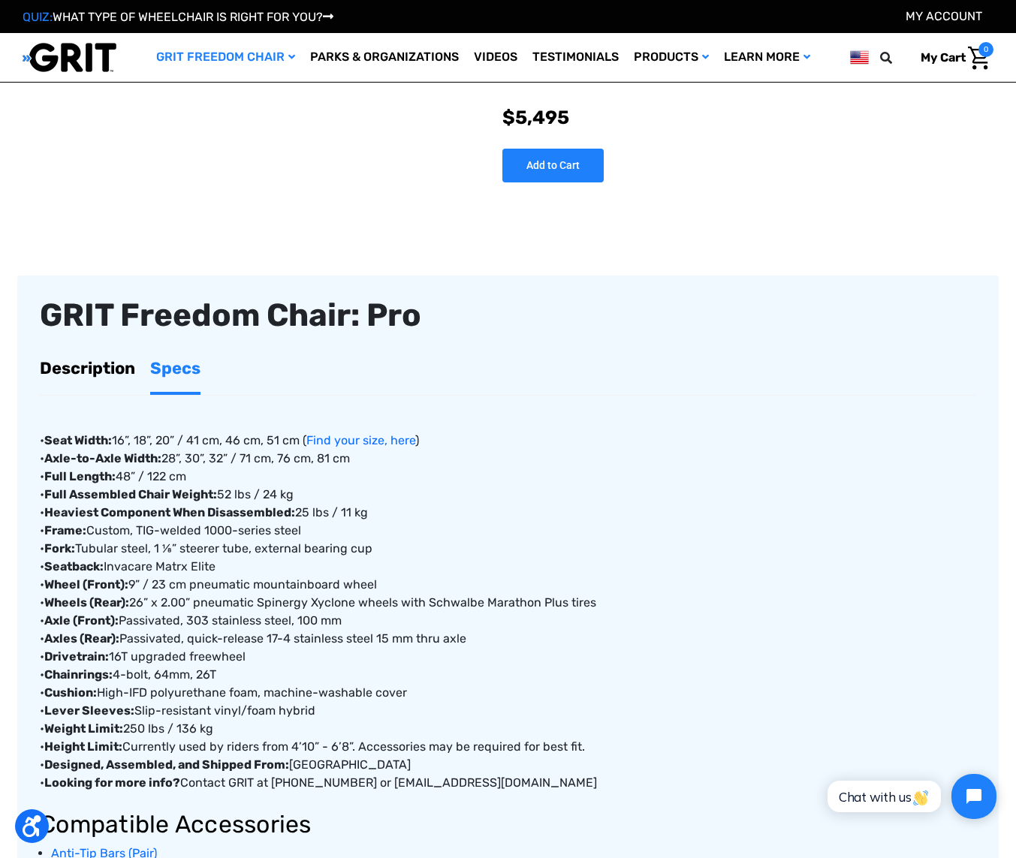
click at [74, 362] on link "Description" at bounding box center [87, 368] width 95 height 47
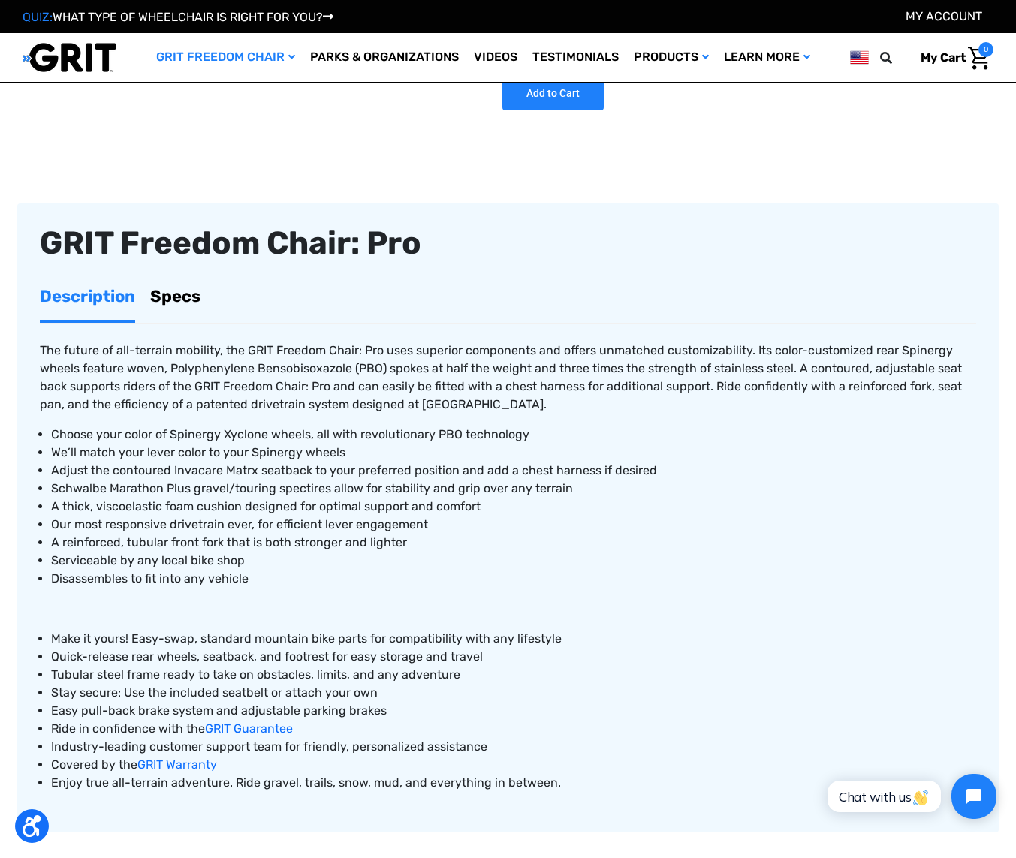
scroll to position [0, 0]
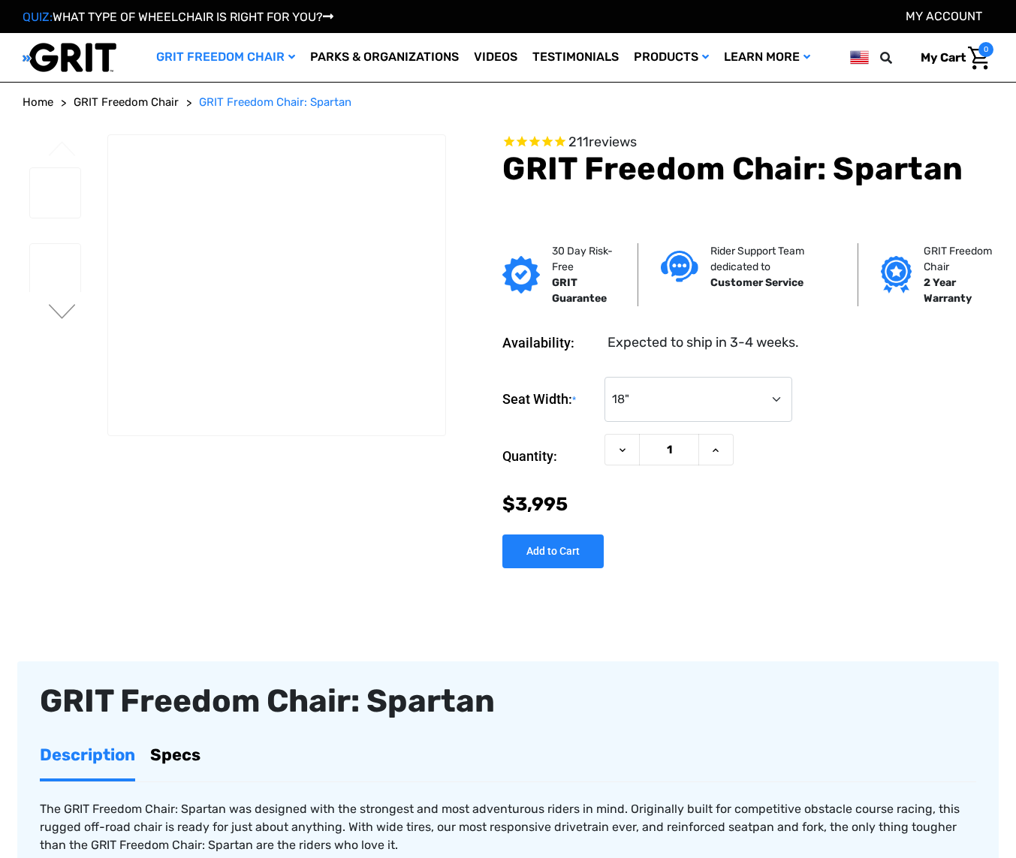
select select "325"
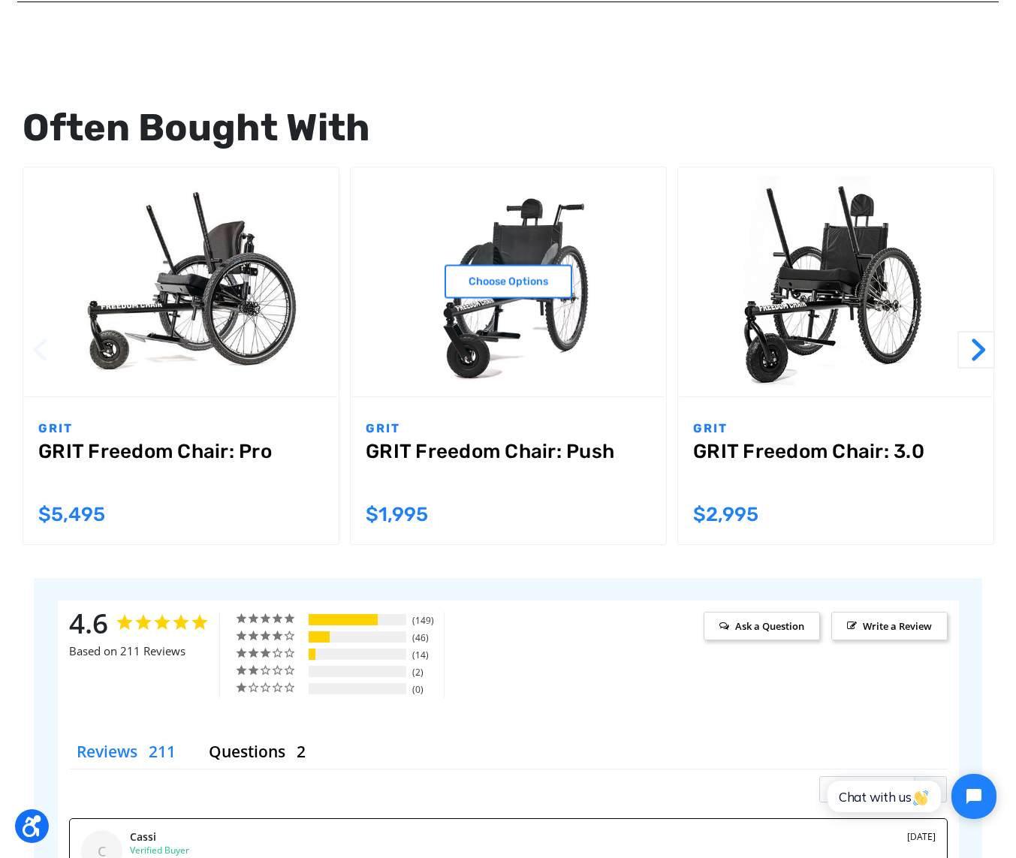
click at [399, 448] on link "GRIT Freedom Chair: Push" at bounding box center [508, 467] width 285 height 54
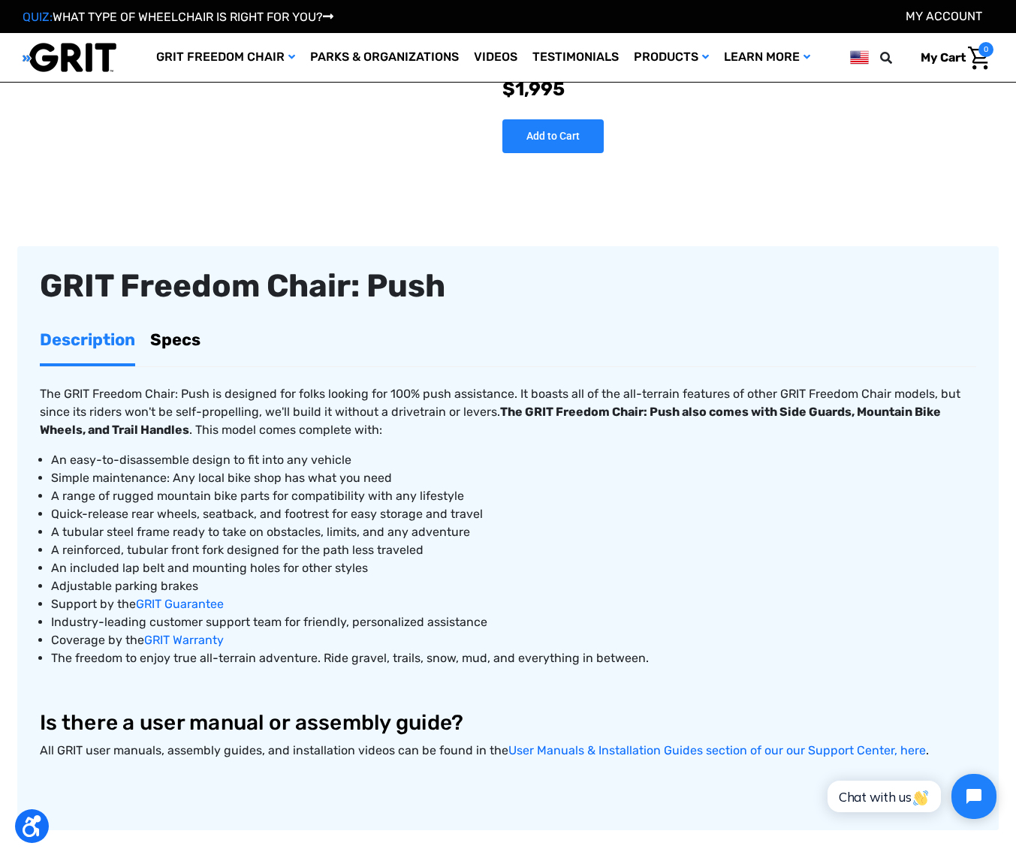
scroll to position [328, 0]
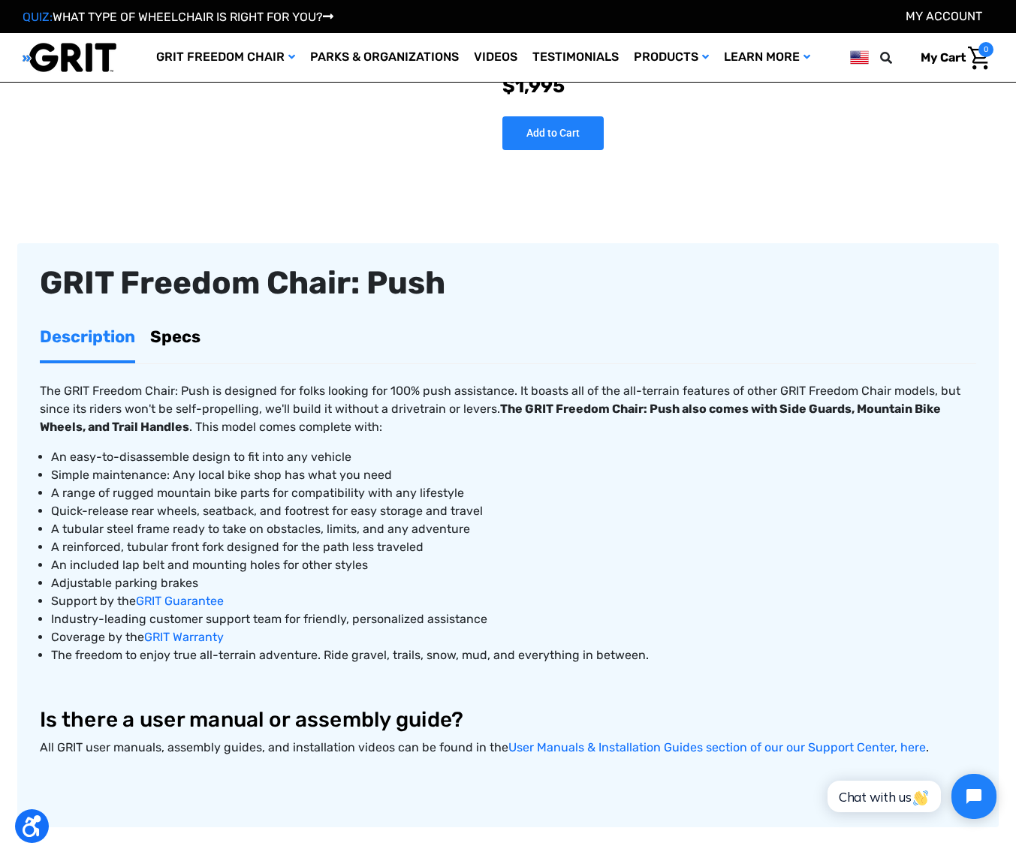
click at [177, 337] on link "Specs" at bounding box center [175, 336] width 50 height 47
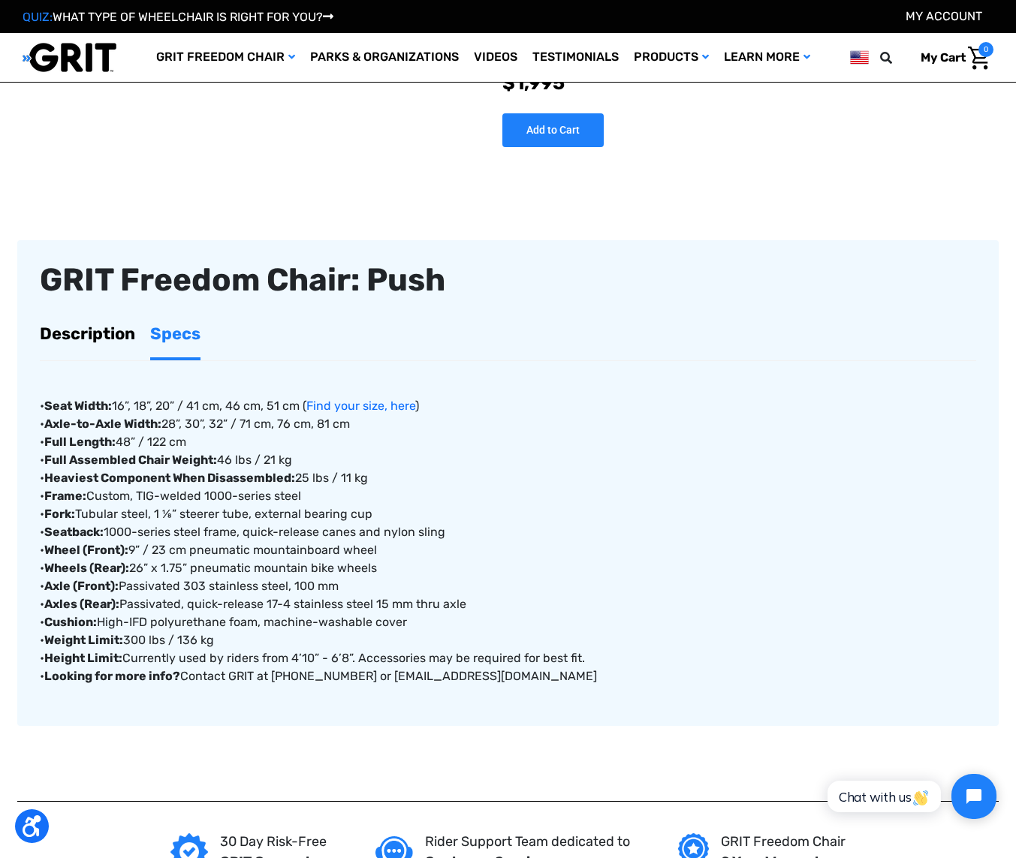
scroll to position [330, 0]
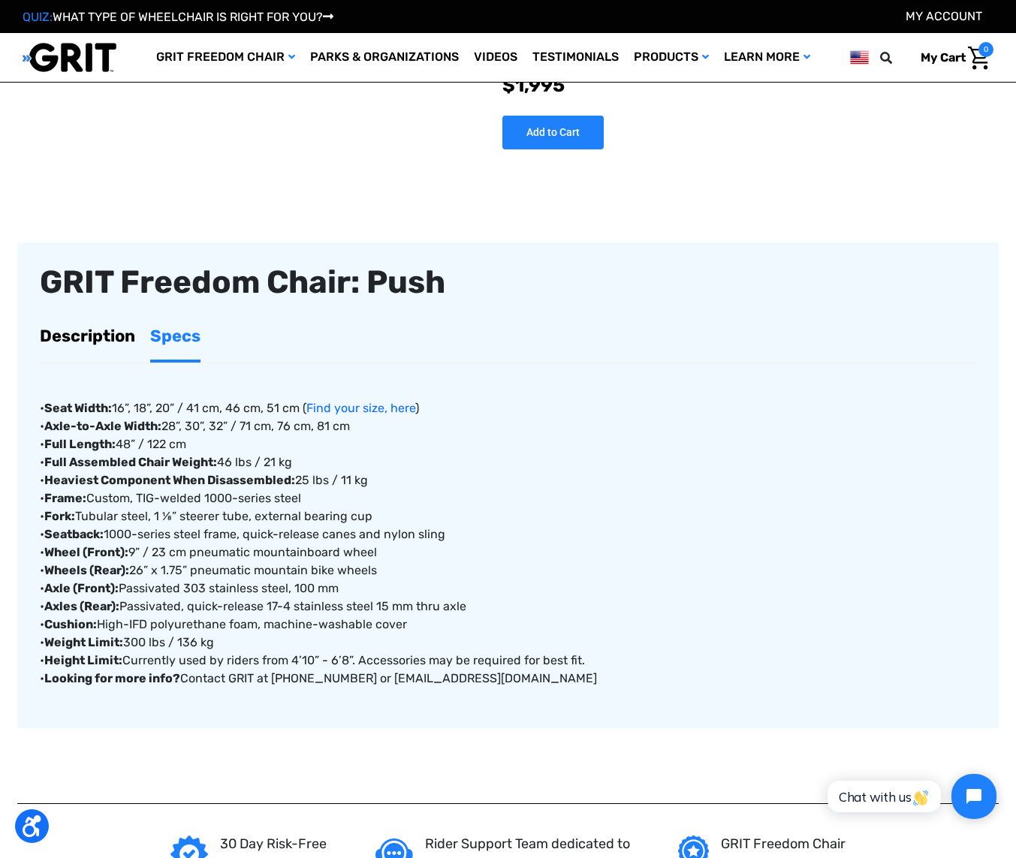
click at [104, 335] on link "Description" at bounding box center [87, 335] width 95 height 47
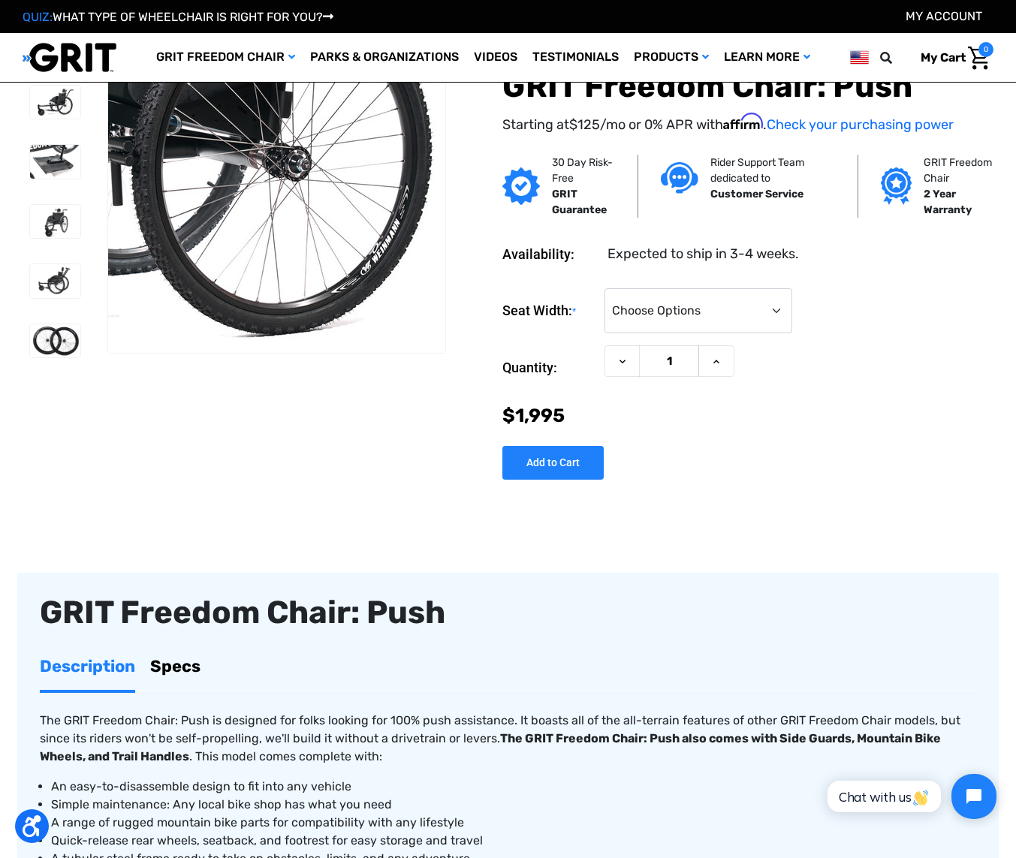
scroll to position [0, 0]
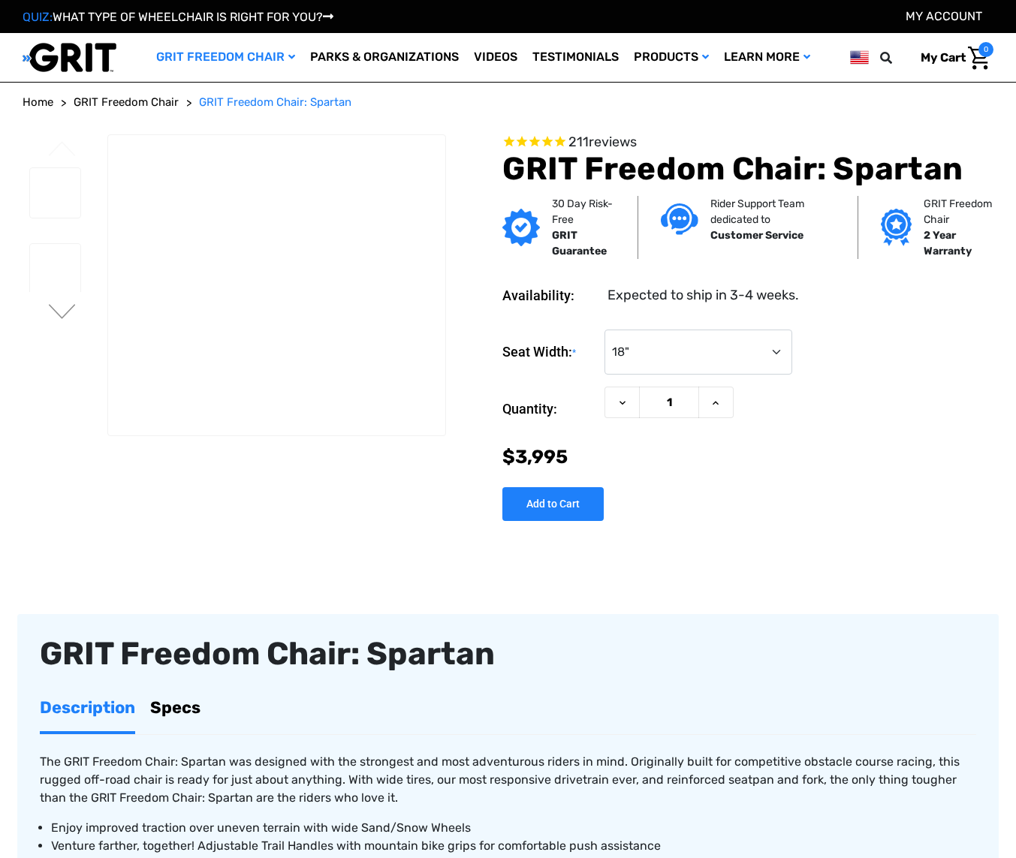
select select "325"
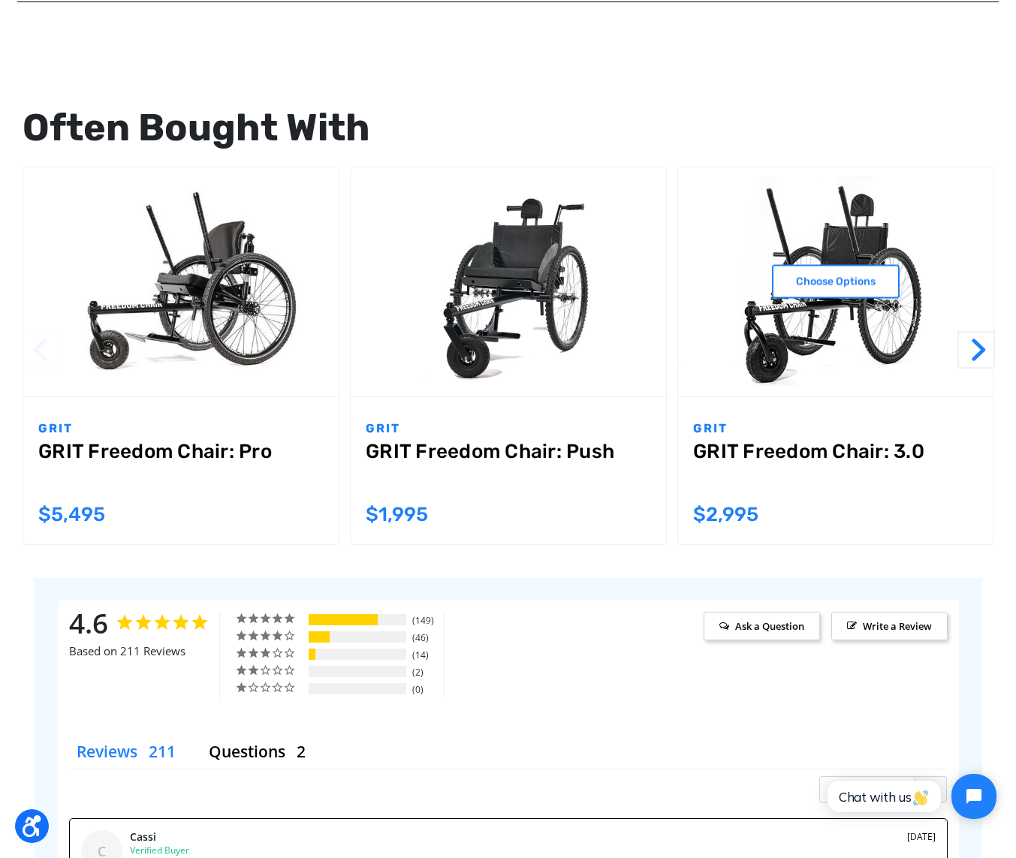
click at [750, 445] on link "GRIT Freedom Chair: 3.0" at bounding box center [835, 467] width 285 height 54
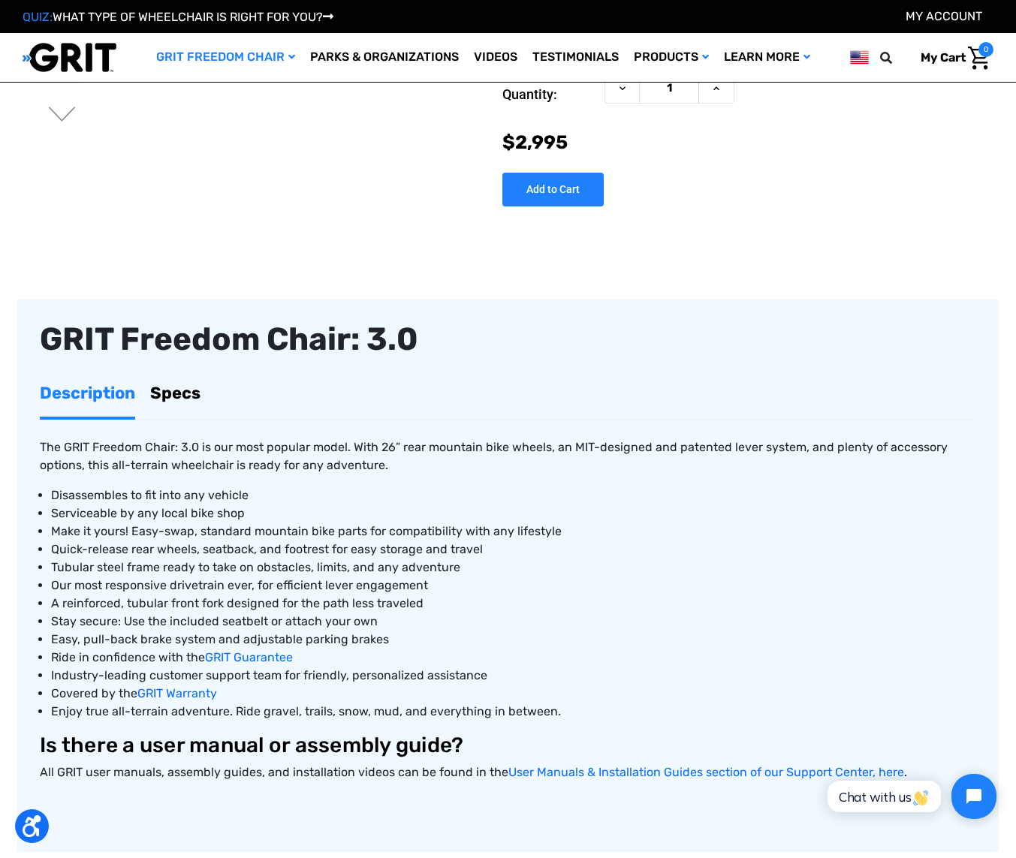
scroll to position [276, 0]
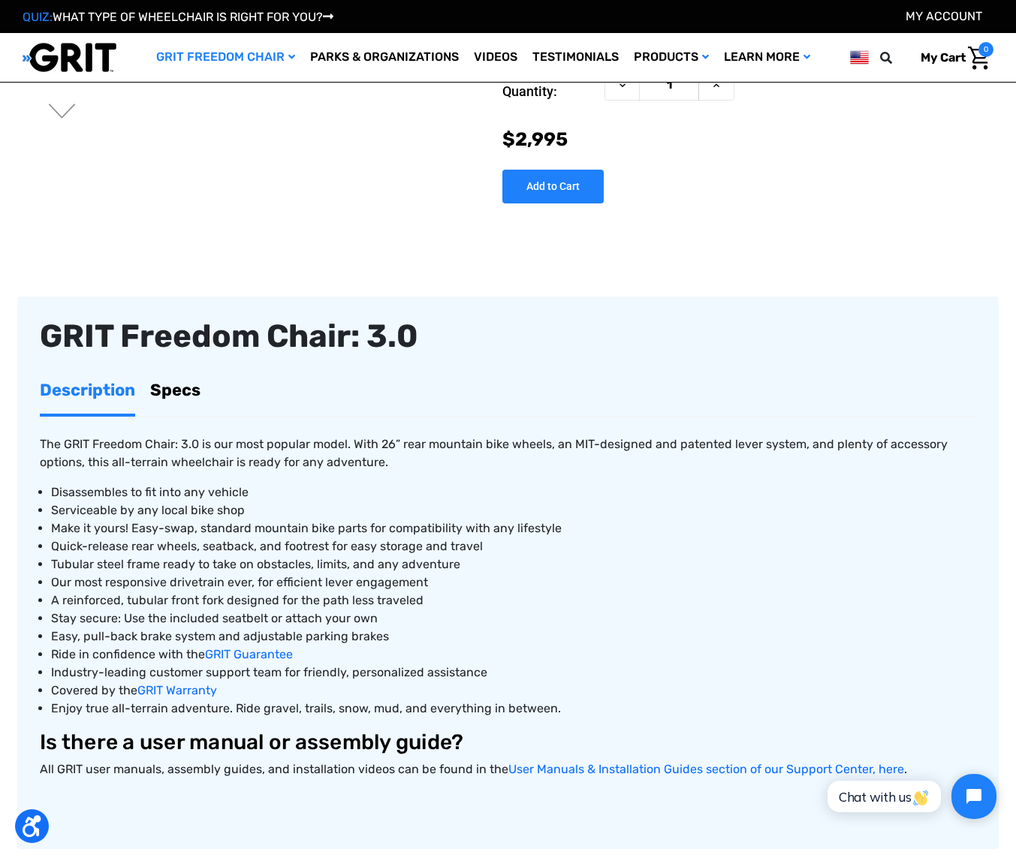
click at [163, 388] on link "Specs" at bounding box center [175, 389] width 50 height 47
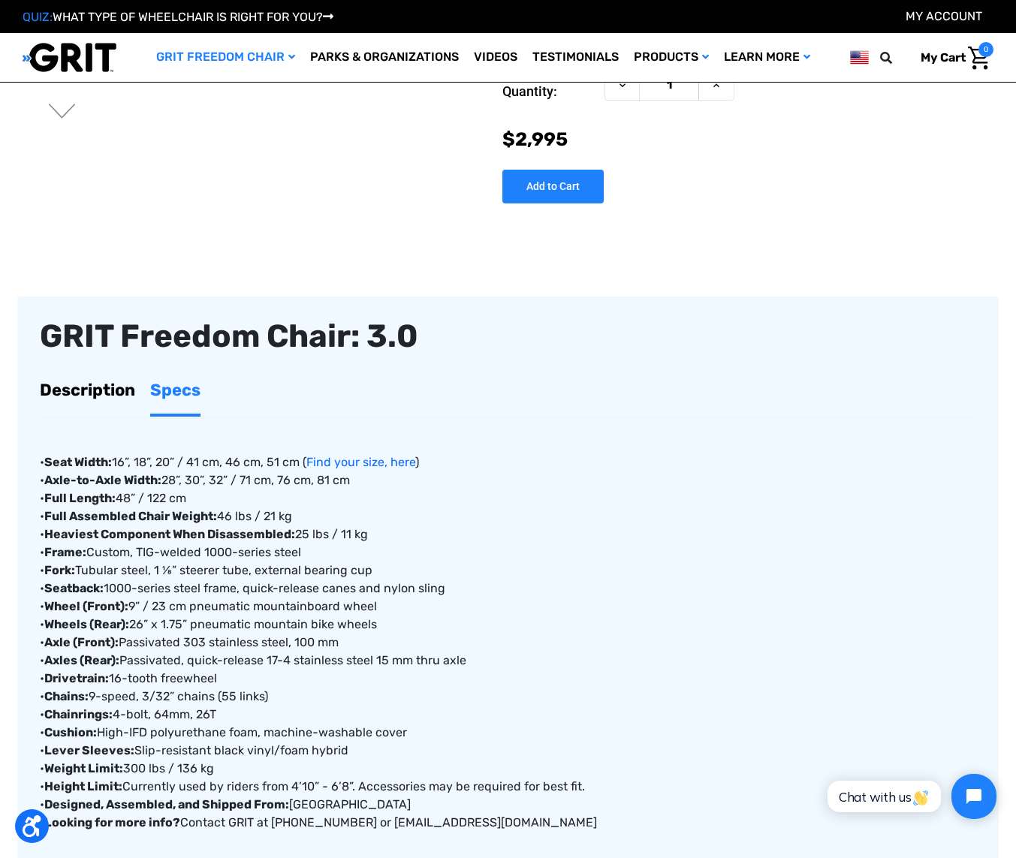
click at [107, 386] on link "Description" at bounding box center [87, 389] width 95 height 47
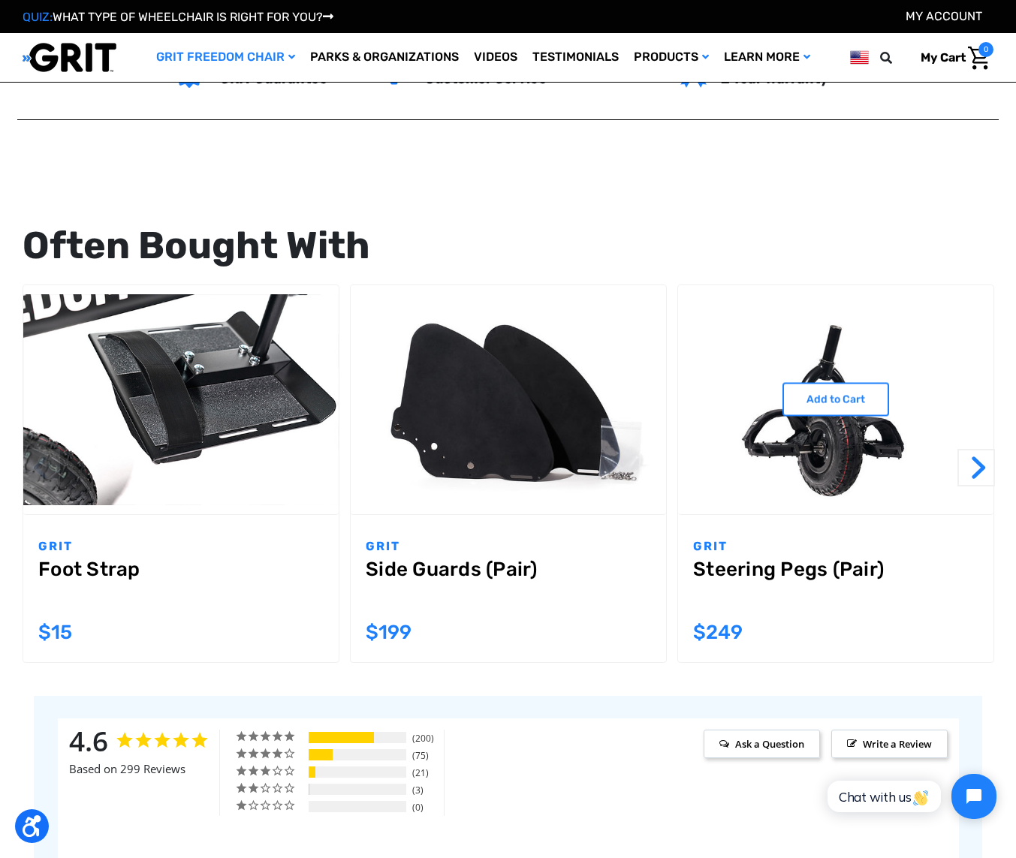
scroll to position [0, 0]
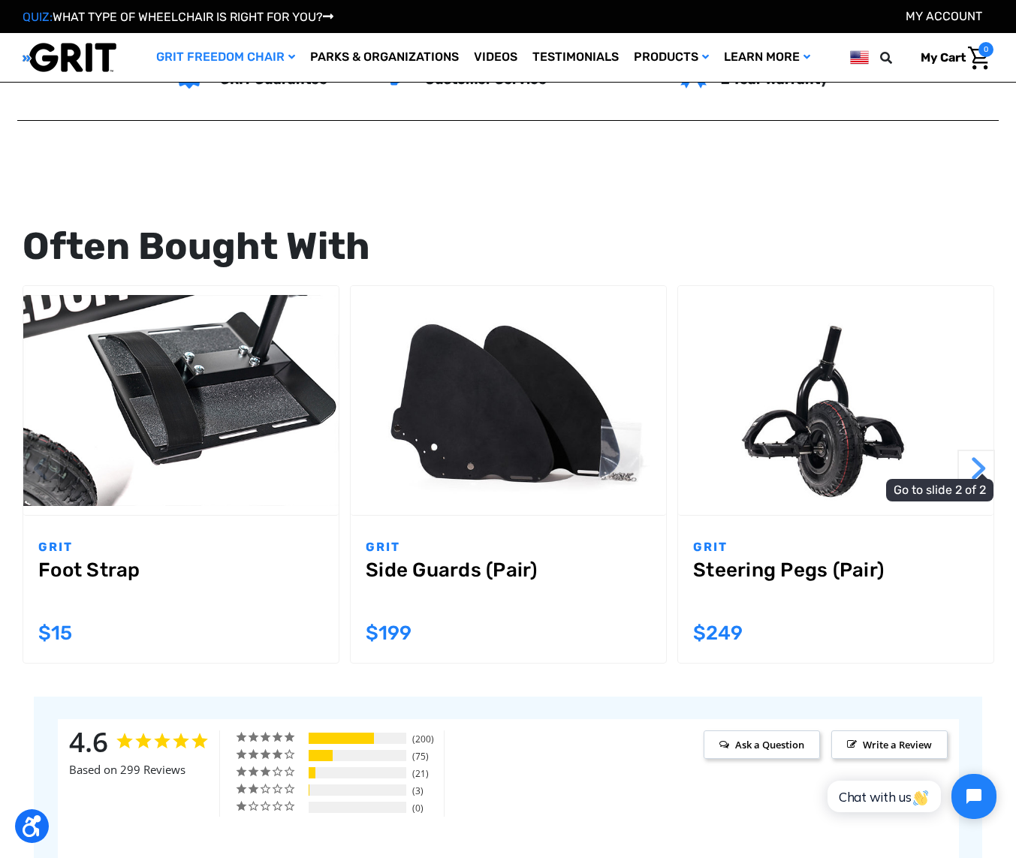
click at [977, 463] on button "Next" at bounding box center [977, 469] width 38 height 38
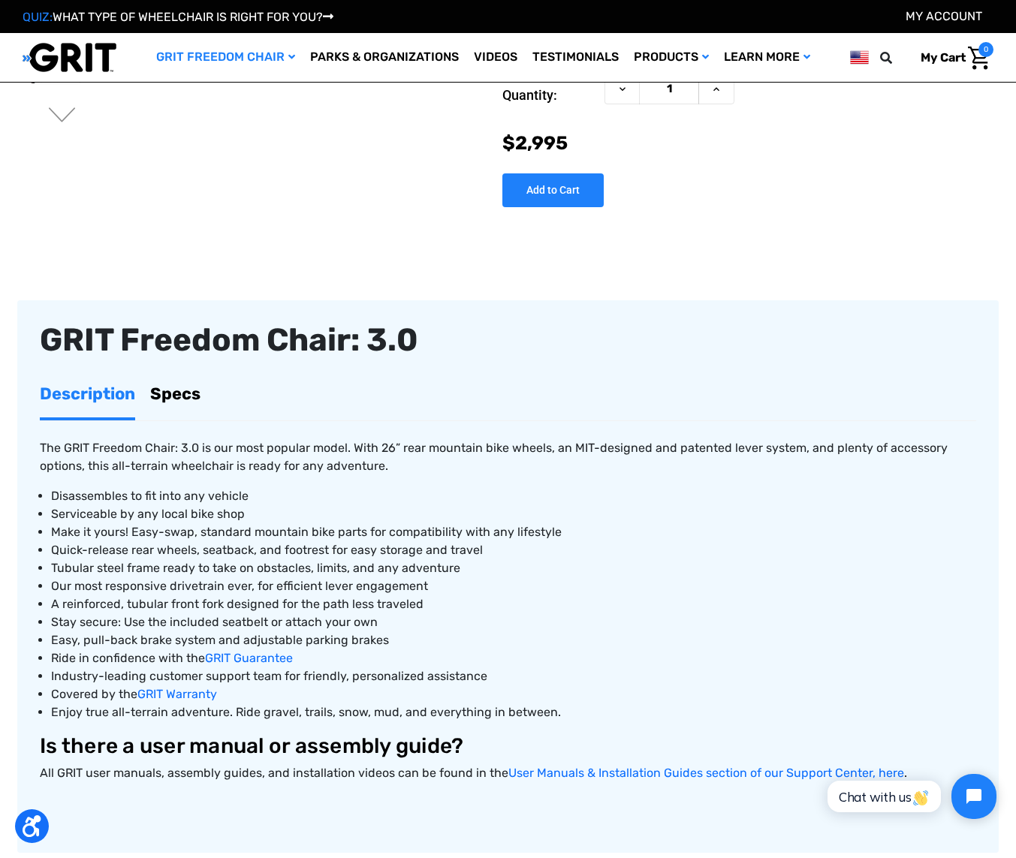
scroll to position [275, 0]
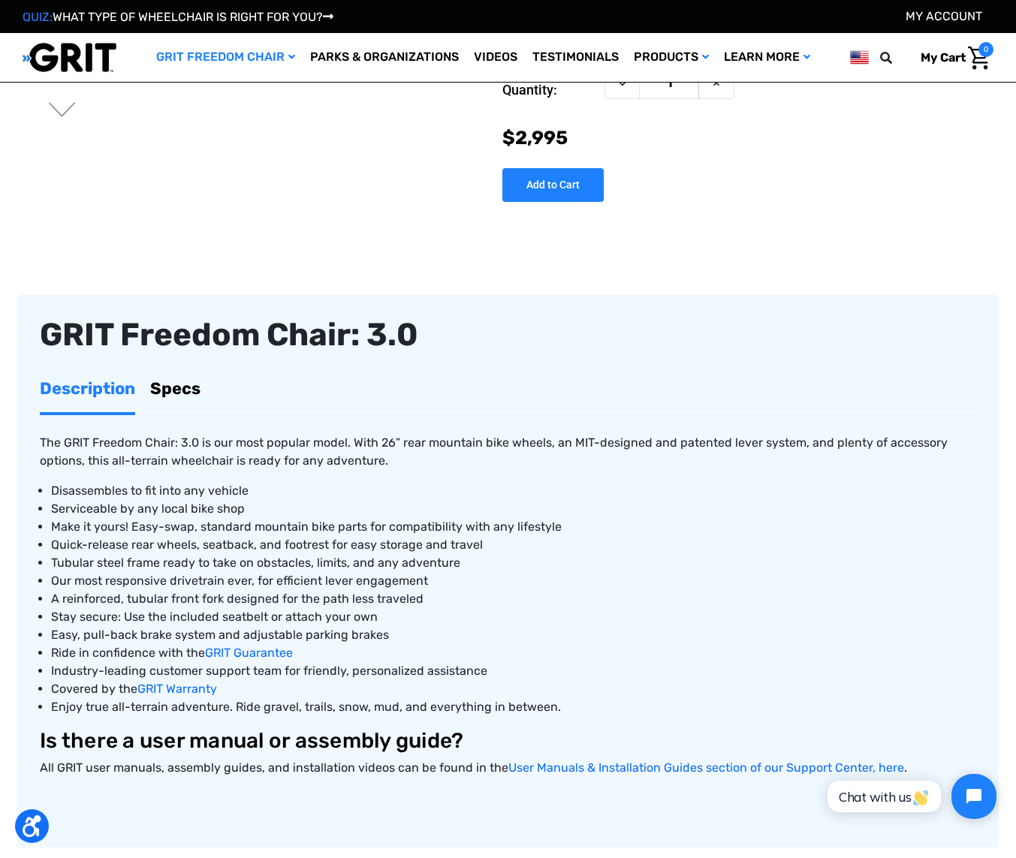
click at [169, 391] on link "Specs" at bounding box center [175, 388] width 50 height 47
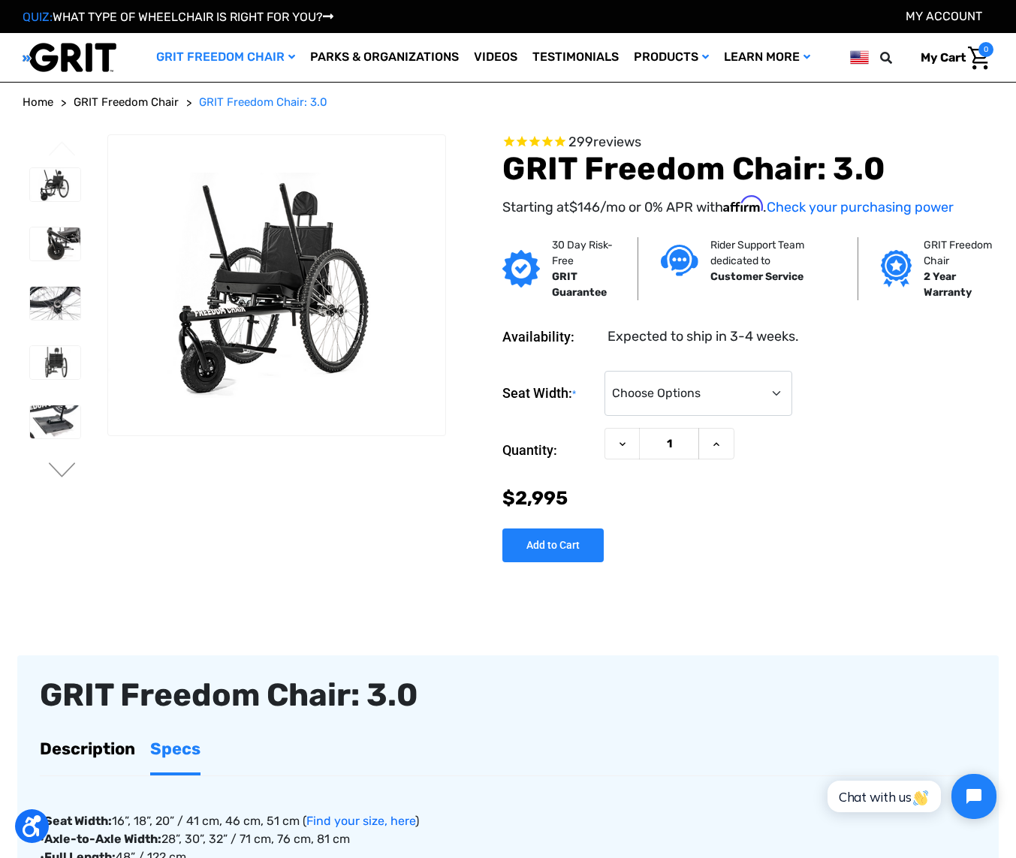
scroll to position [-3, 1]
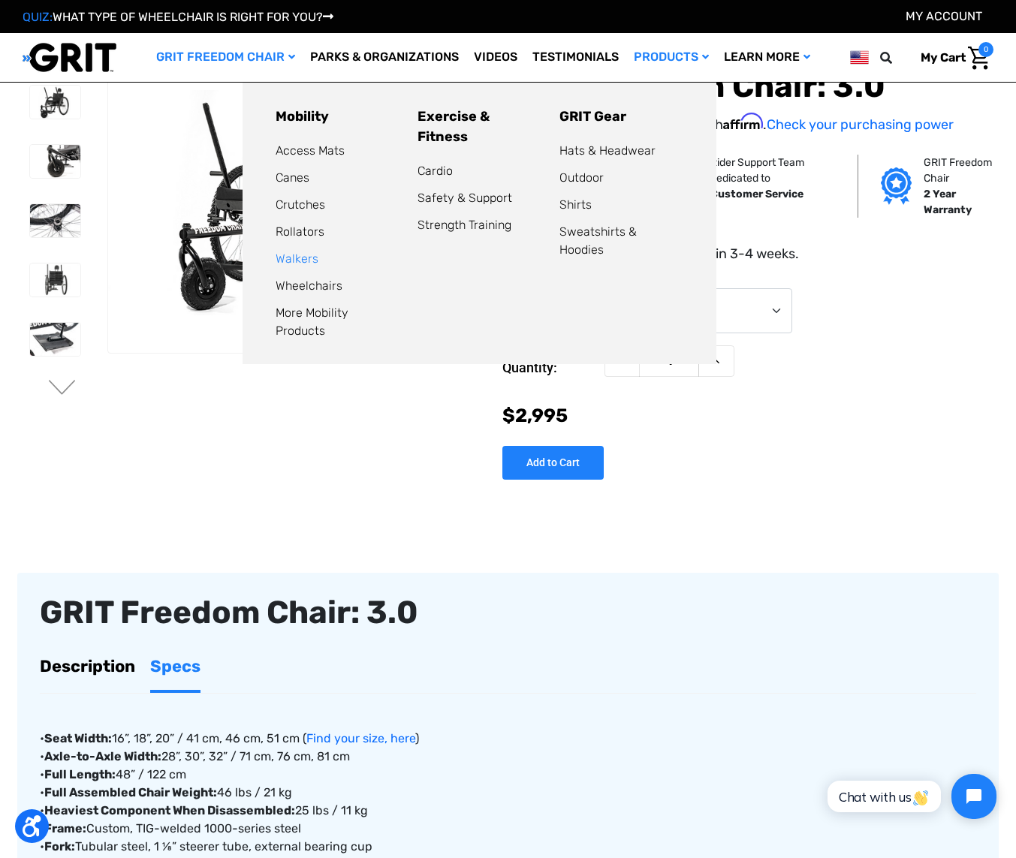
click at [287, 255] on link "Walkers" at bounding box center [297, 259] width 43 height 14
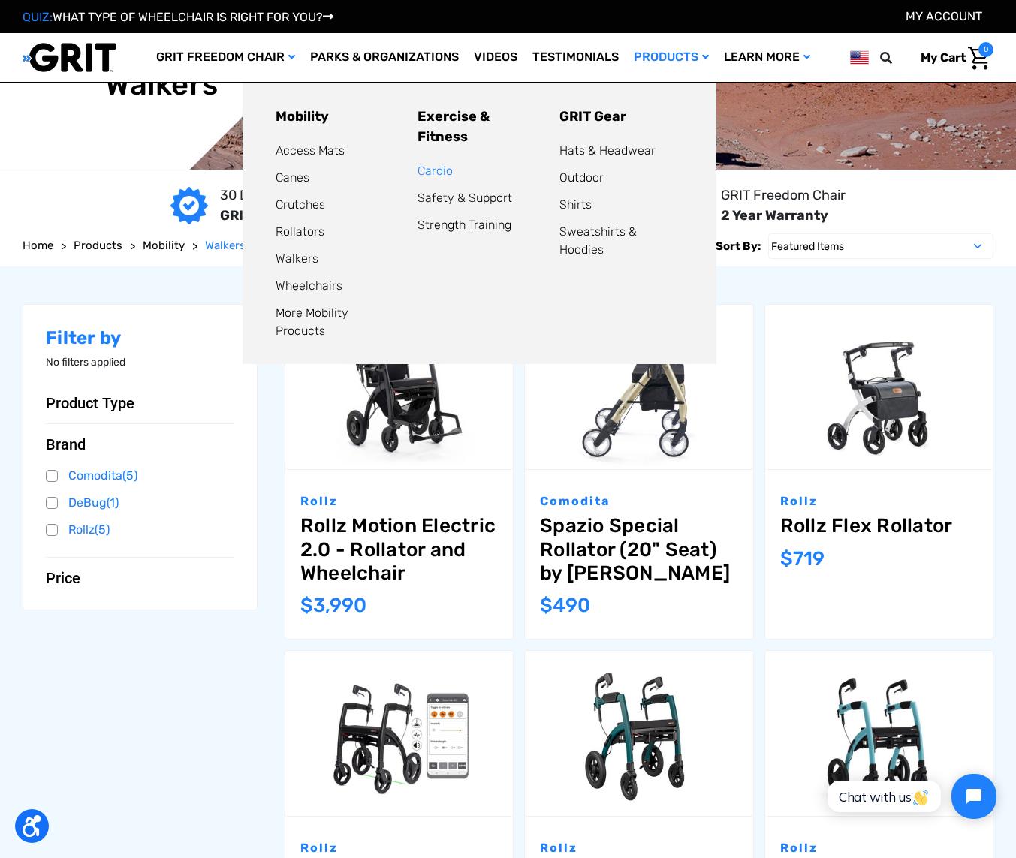
click at [430, 164] on link "Cardio" at bounding box center [435, 171] width 35 height 14
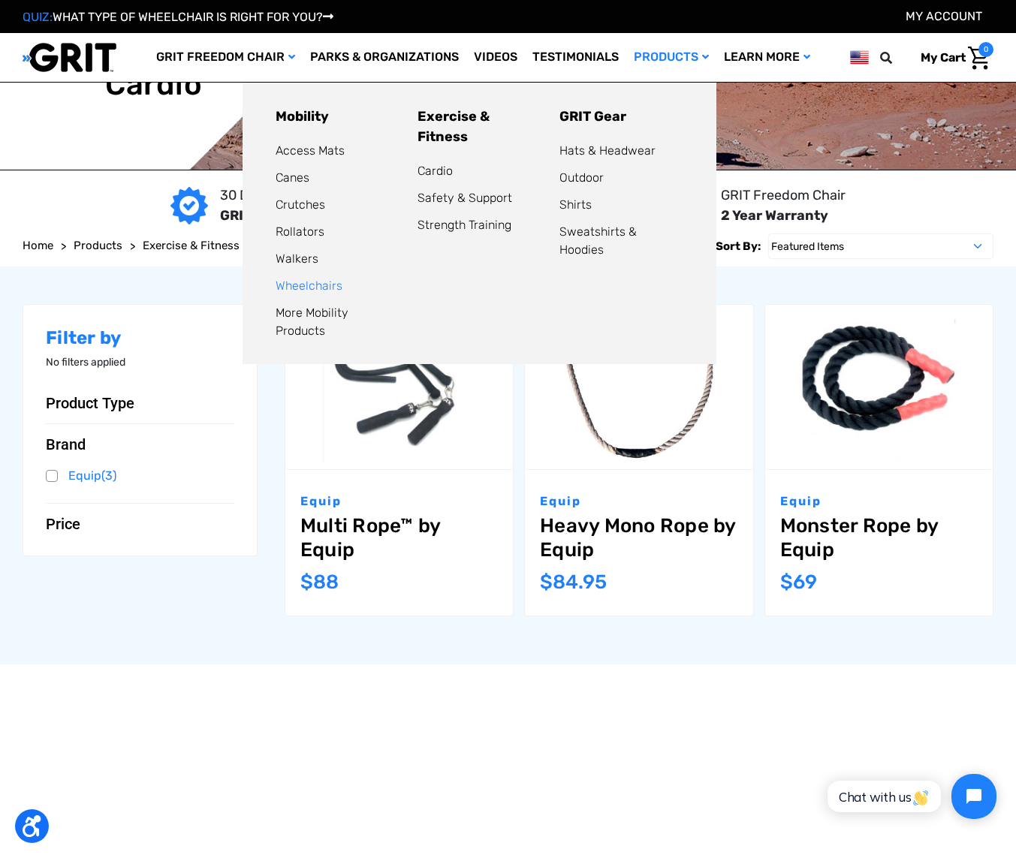
click at [288, 284] on link "Wheelchairs" at bounding box center [309, 286] width 67 height 14
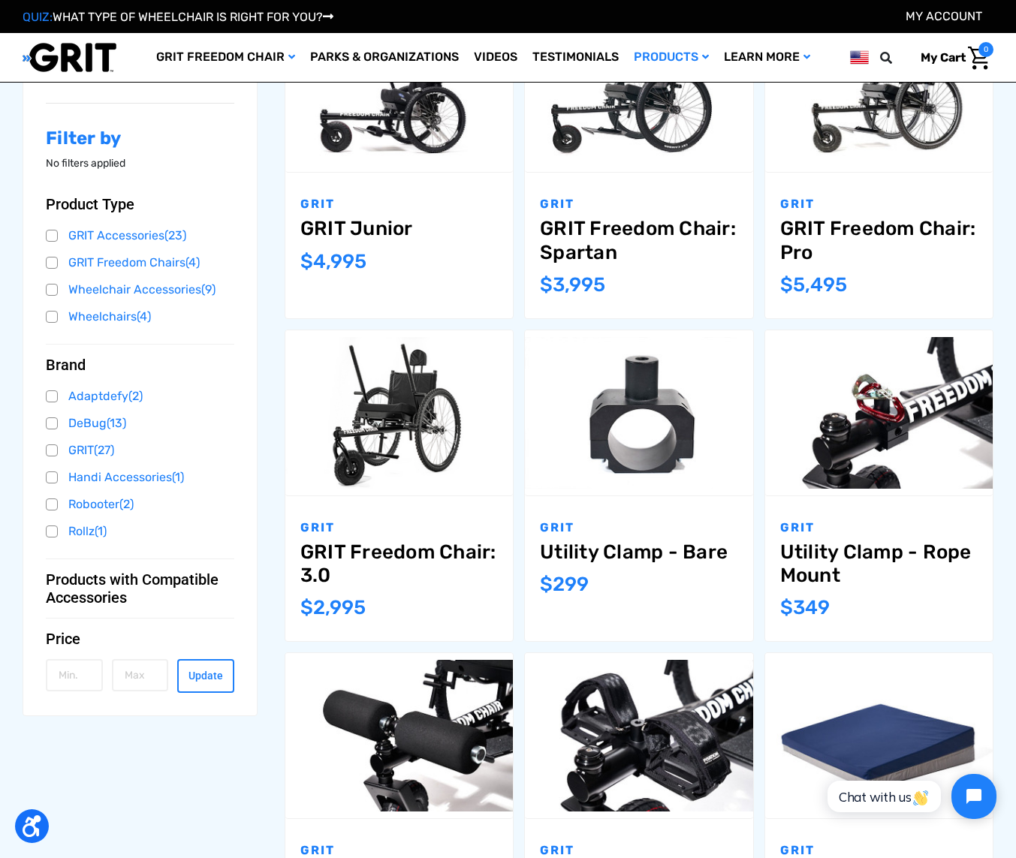
scroll to position [304, 0]
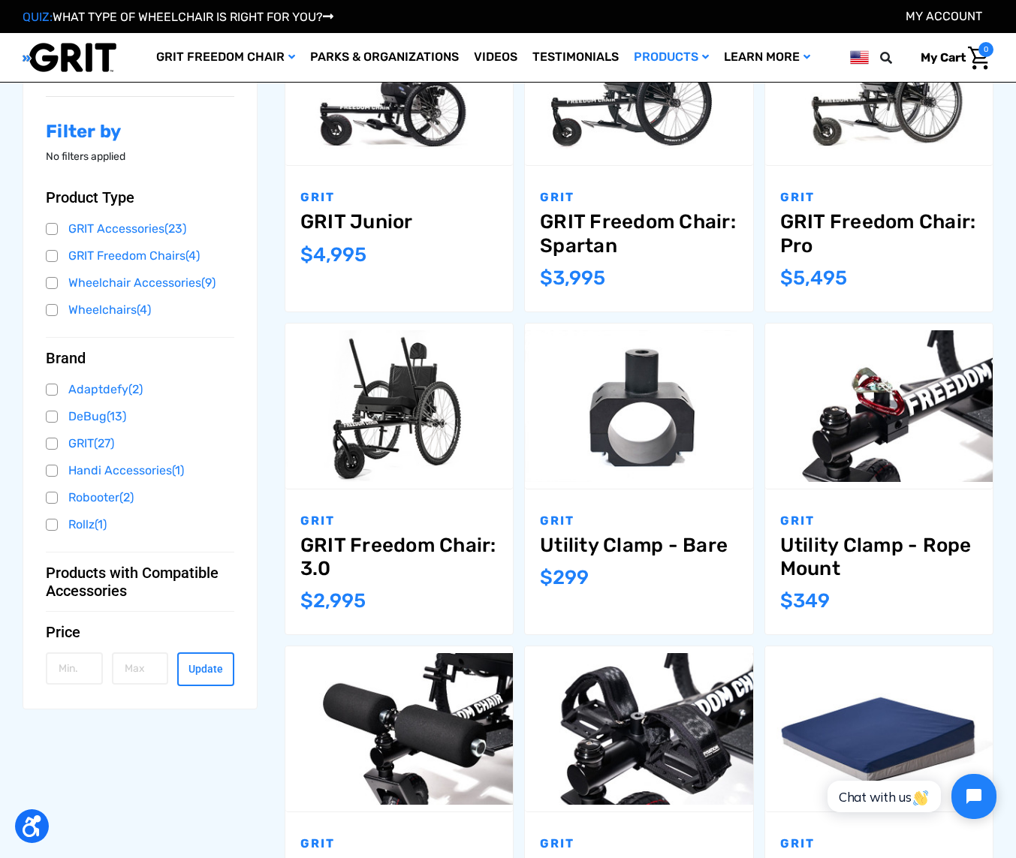
click at [94, 276] on link "Wheelchair Accessories (9)" at bounding box center [140, 283] width 189 height 23
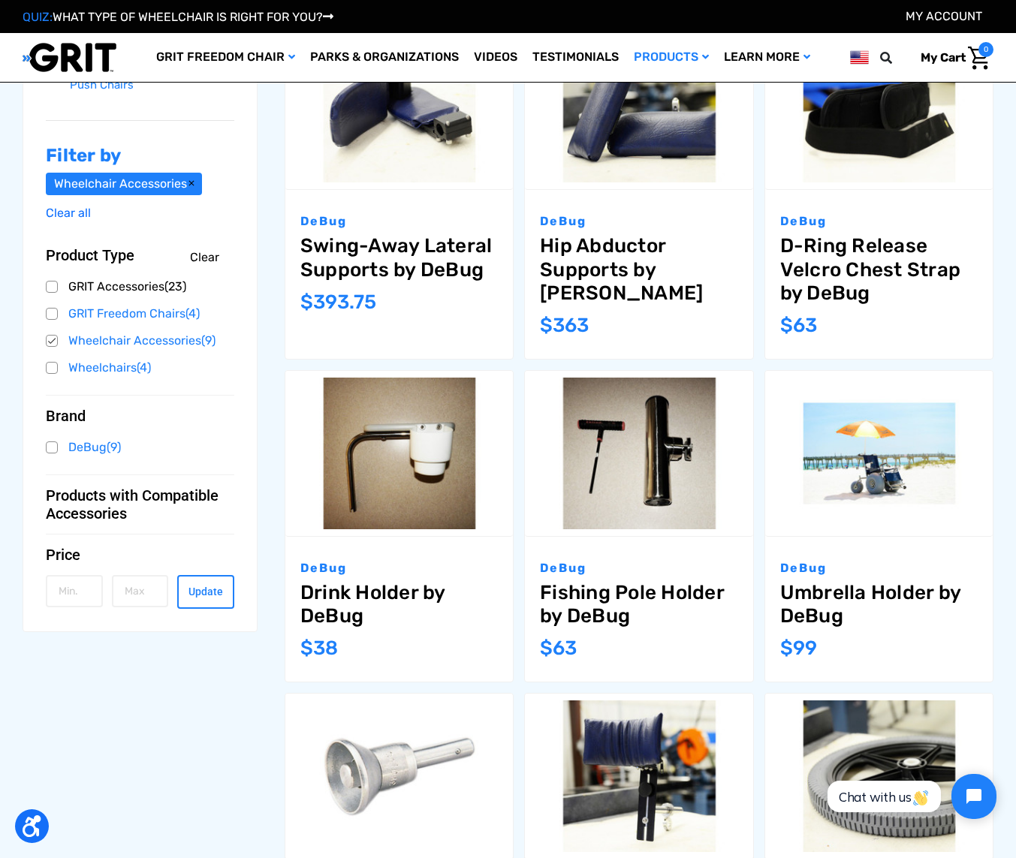
click at [103, 284] on link "GRIT Accessories (23)" at bounding box center [140, 287] width 189 height 23
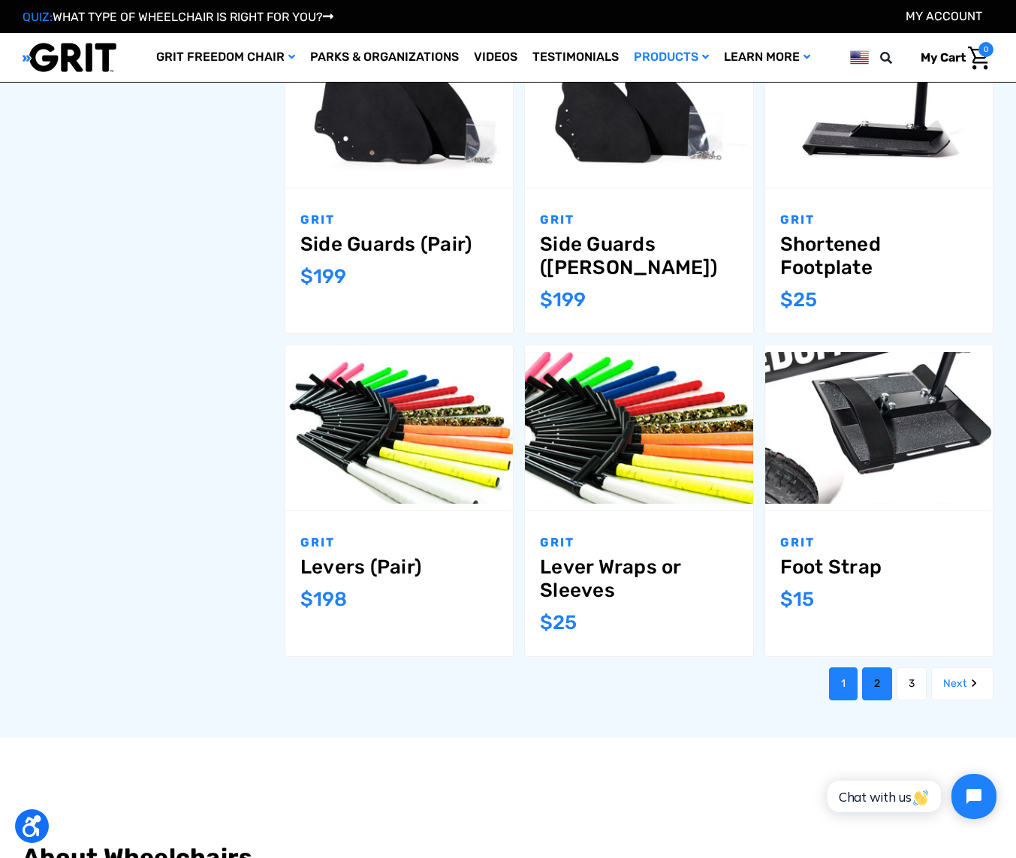
click at [873, 668] on link "2" at bounding box center [877, 684] width 30 height 33
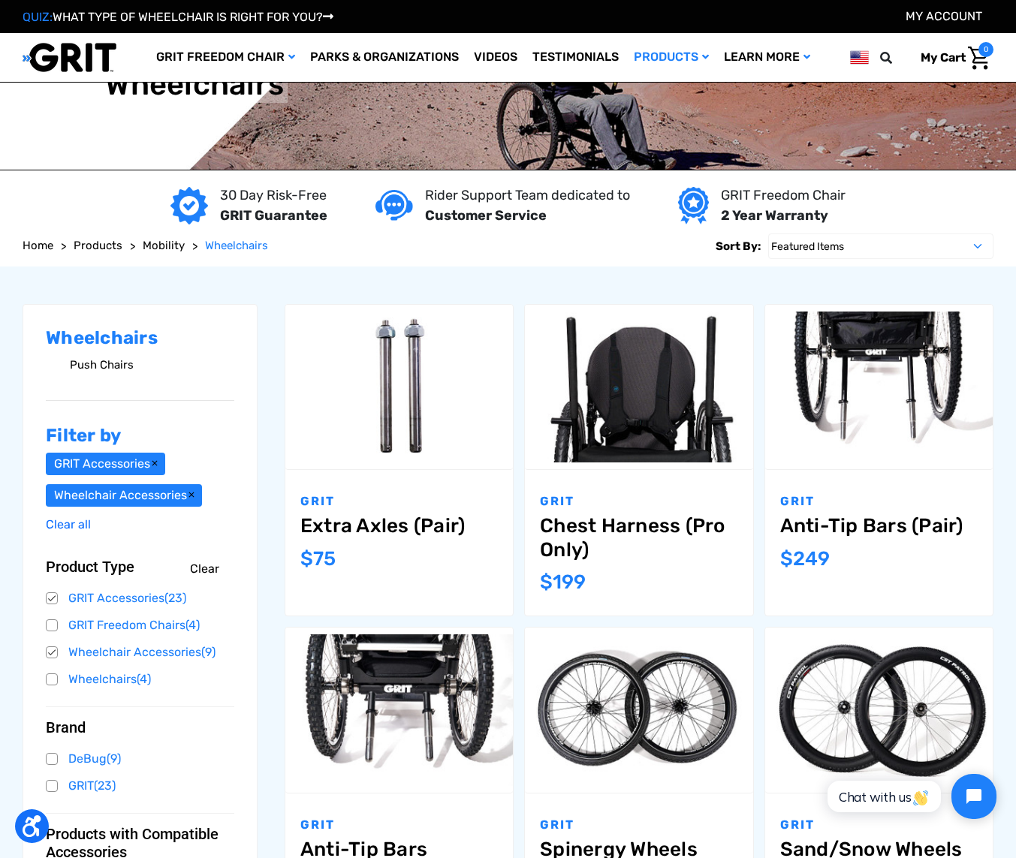
click at [102, 364] on link "Push Chairs" at bounding box center [152, 365] width 164 height 22
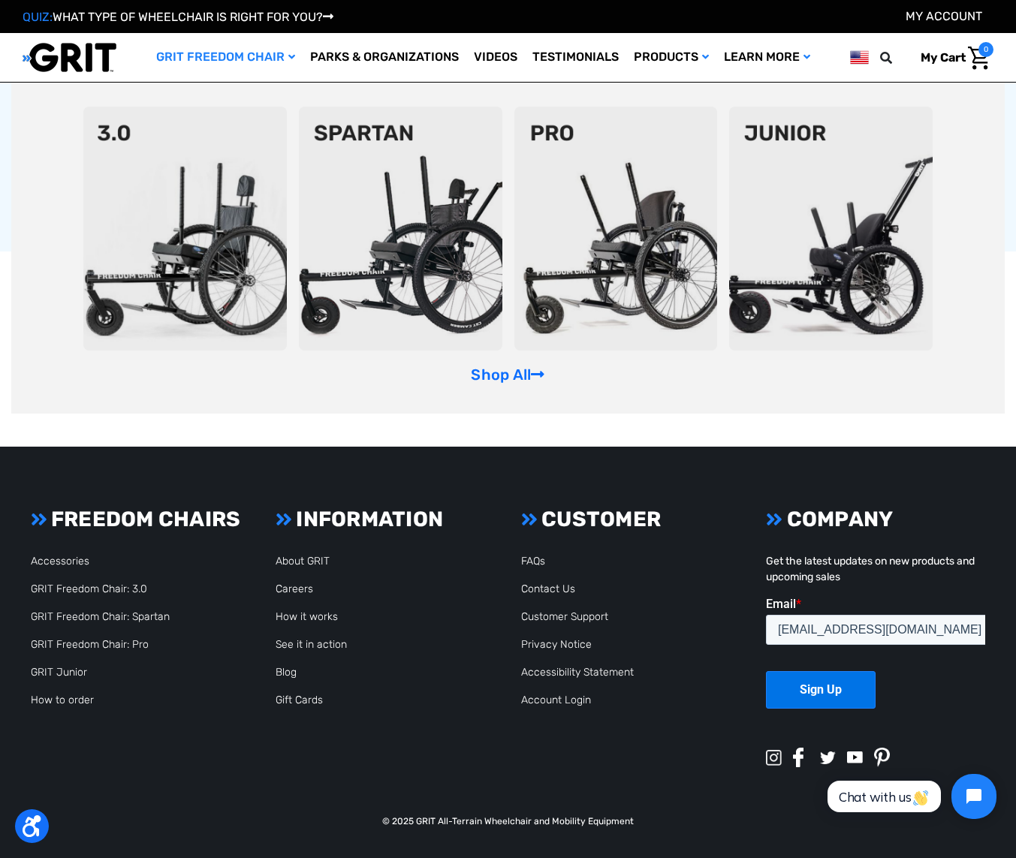
scroll to position [222, 0]
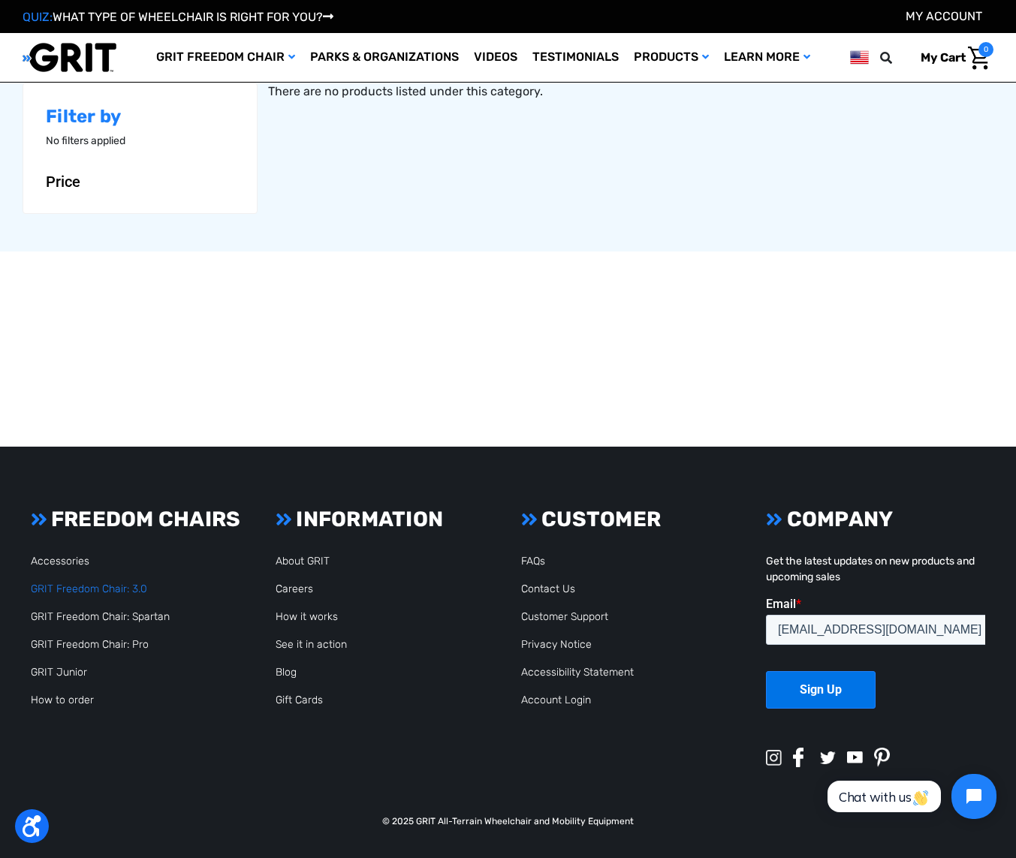
click at [41, 587] on link "GRIT Freedom Chair: 3.0" at bounding box center [89, 589] width 116 height 13
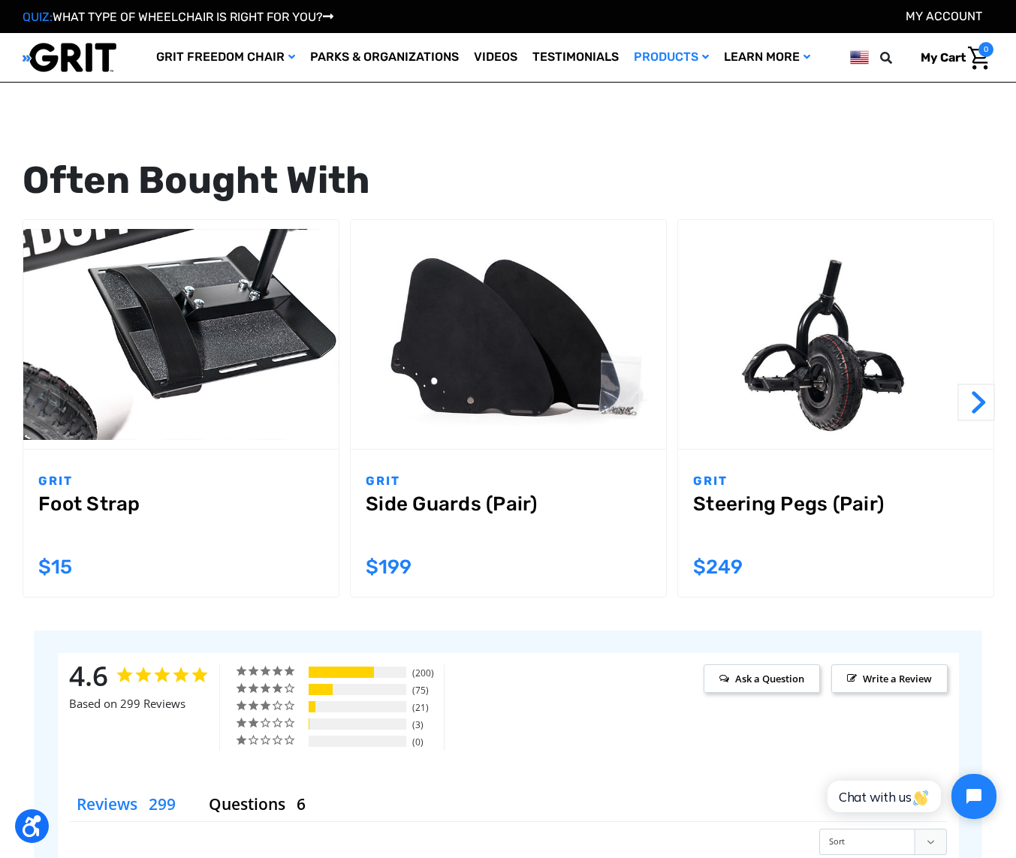
scroll to position [1247, 0]
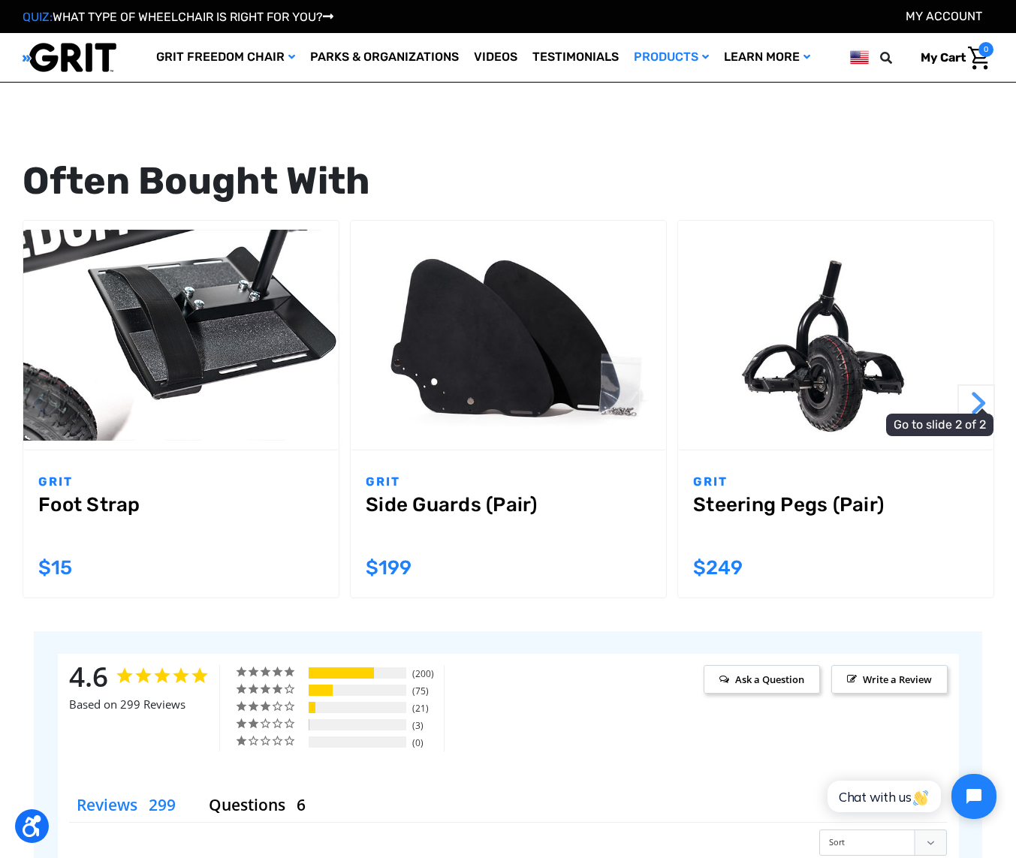
click at [977, 407] on button "Next" at bounding box center [977, 404] width 38 height 38
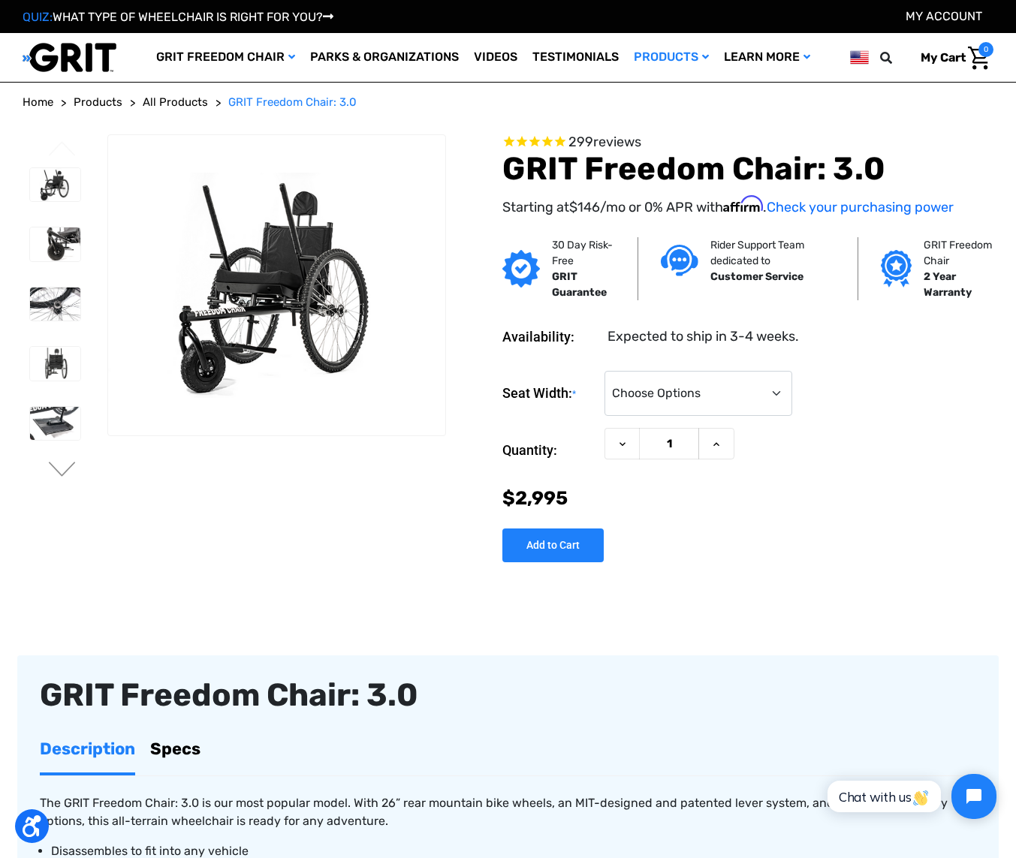
scroll to position [0, 0]
